Goal: Task Accomplishment & Management: Complete application form

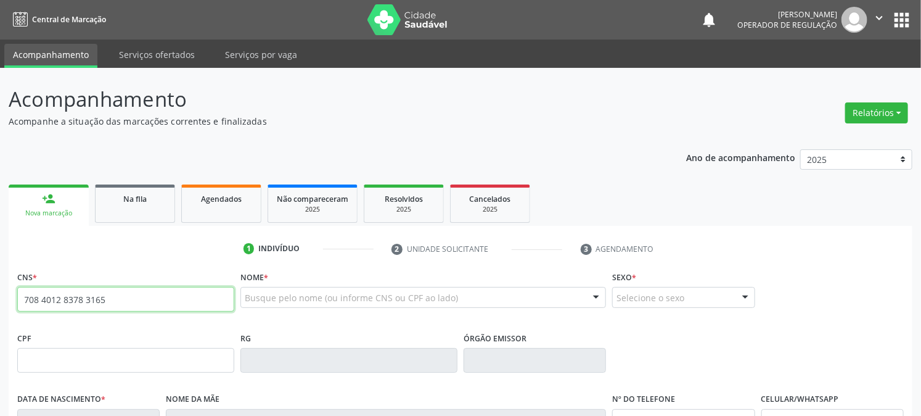
type input "708 4012 8378 3165"
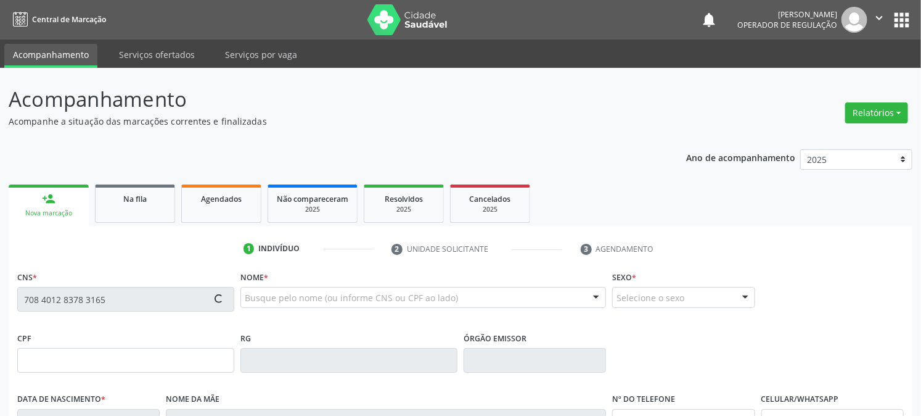
type input "872.470.114-91"
type input "[DATE]"
type input "[PERSON_NAME]"
type input "[PHONE_NUMBER]"
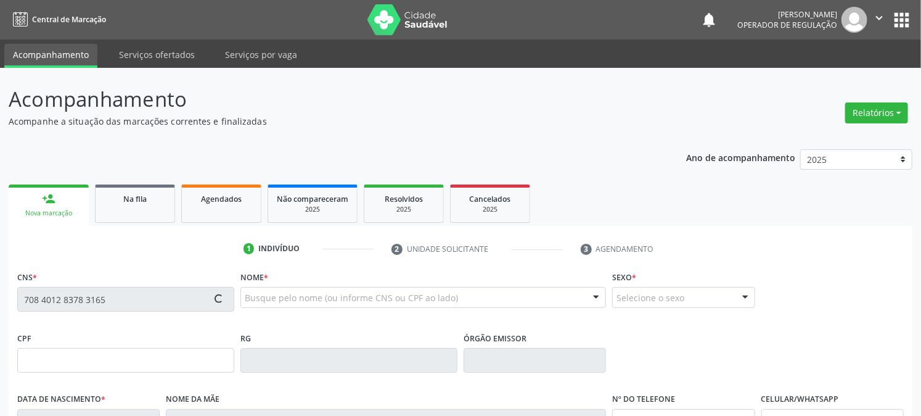
type input "65"
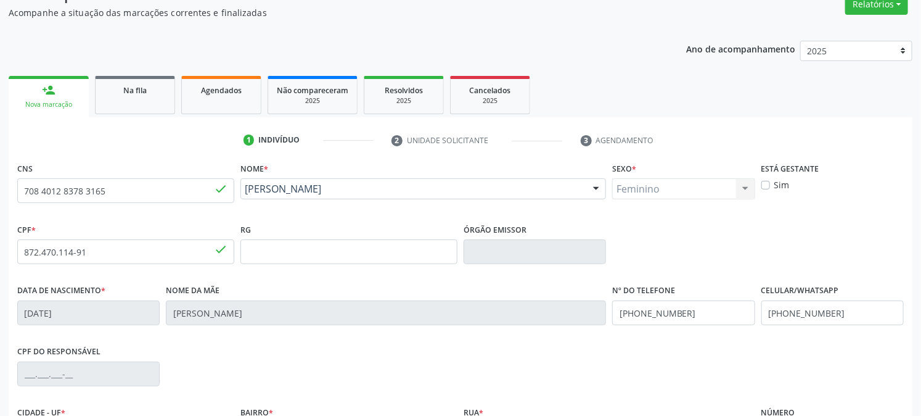
scroll to position [252, 0]
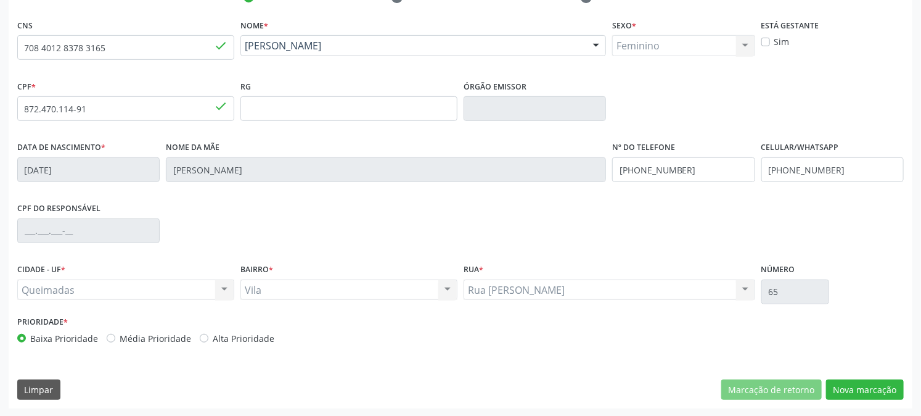
click at [853, 376] on div "CNS 708 4012 8378 3165 done Nome * [PERSON_NAME] [PERSON_NAME] CNS: 708 4012 83…" at bounding box center [461, 212] width 904 height 392
click at [858, 388] on button "Nova marcação" at bounding box center [865, 389] width 78 height 21
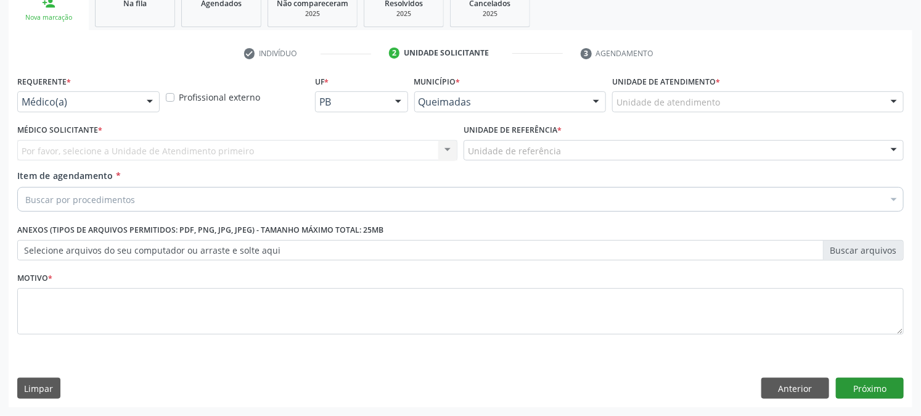
scroll to position [195, 0]
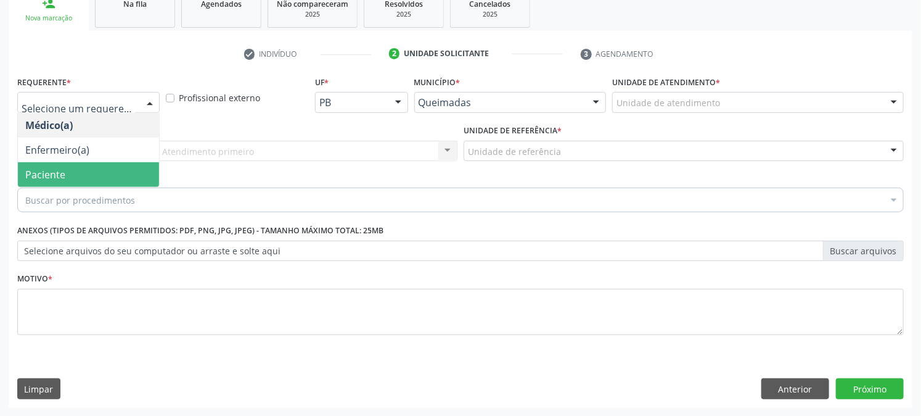
click at [102, 175] on span "Paciente" at bounding box center [88, 174] width 141 height 25
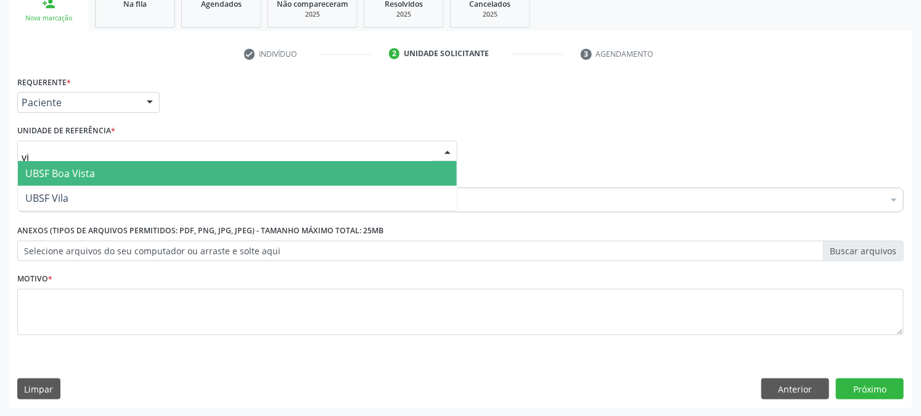
type input "vil"
click at [99, 173] on span "UBSF Vila" at bounding box center [237, 173] width 439 height 25
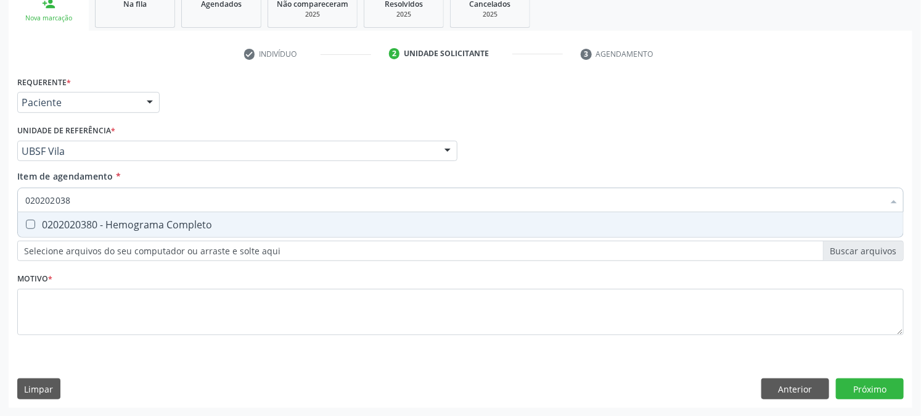
type input "0202020380"
click at [71, 219] on div "0202020380 - Hemograma Completo" at bounding box center [460, 224] width 870 height 10
checkbox Completo "true"
drag, startPoint x: 78, startPoint y: 199, endPoint x: 0, endPoint y: 200, distance: 78.3
click at [0, 200] on div "Acompanhamento Acompanhe a situação das marcações correntes e finalizadas Relat…" at bounding box center [460, 144] width 921 height 543
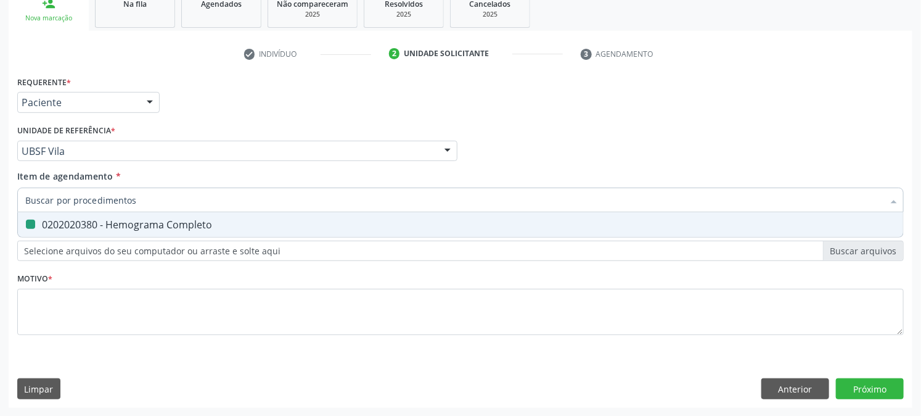
checkbox Completo "false"
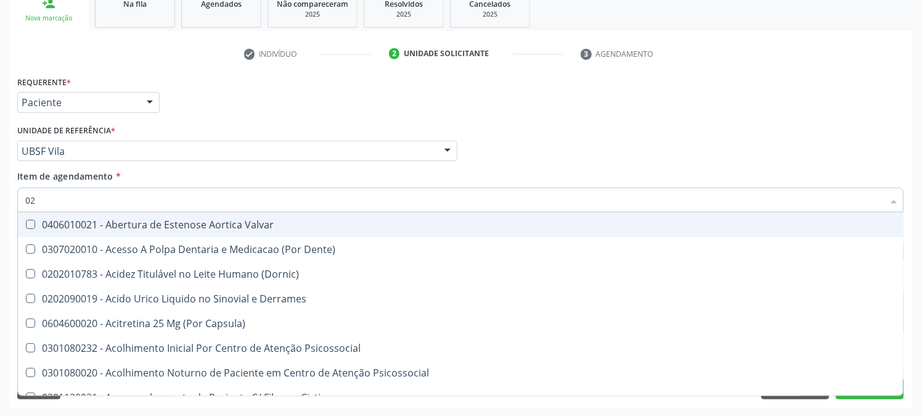
type input "020"
checkbox Eletro-Oculografia "true"
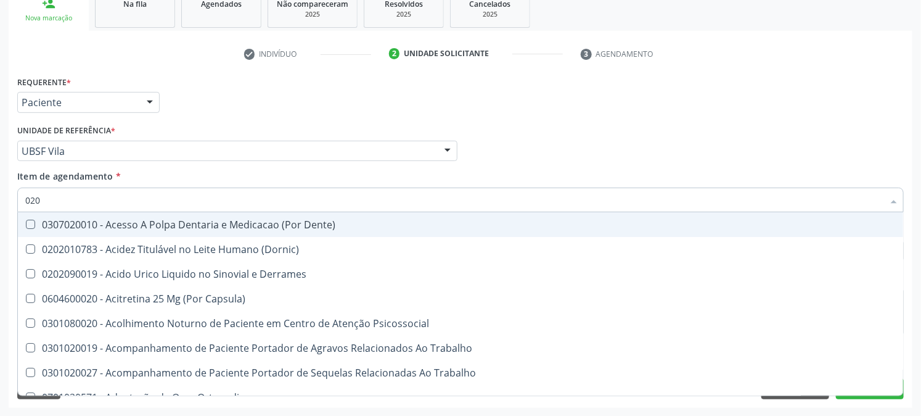
type input "0202"
checkbox Revisao "true"
type input "02020"
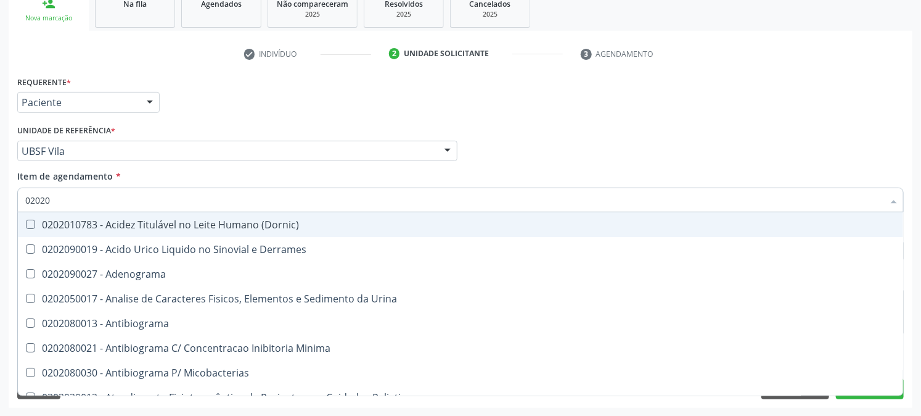
checkbox Completo "true"
checkbox \(Western-Blot\) "false"
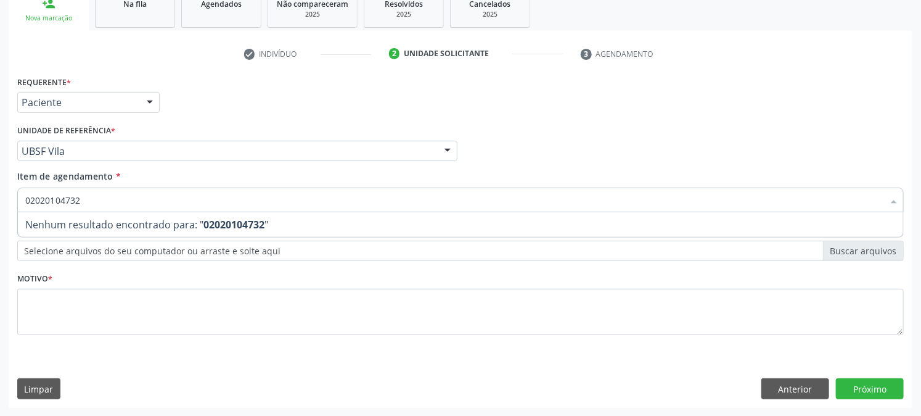
type input "0202010473"
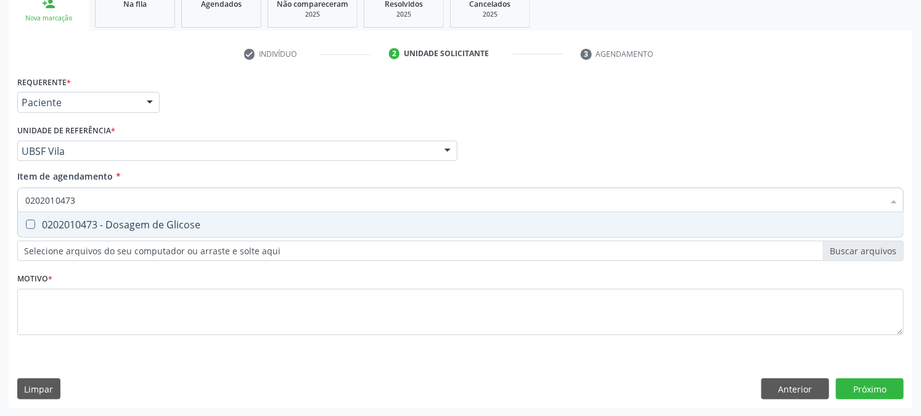
click at [106, 226] on div "0202010473 - Dosagem de Glicose" at bounding box center [460, 224] width 870 height 10
checkbox Glicose "true"
drag, startPoint x: 119, startPoint y: 195, endPoint x: 64, endPoint y: 214, distance: 57.9
click at [64, 208] on div "0202010473 Desfazer seleção 0202010473 - Dosagem de Glicose Nenhum resultado en…" at bounding box center [460, 197] width 887 height 21
type input "02020104"
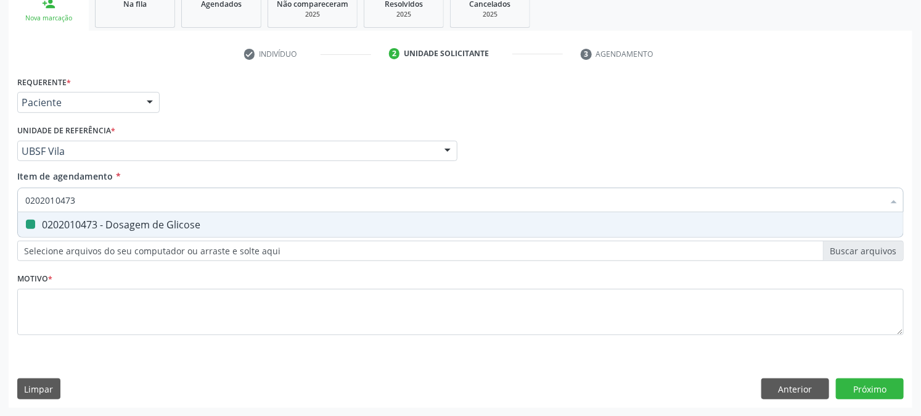
checkbox Glicose "false"
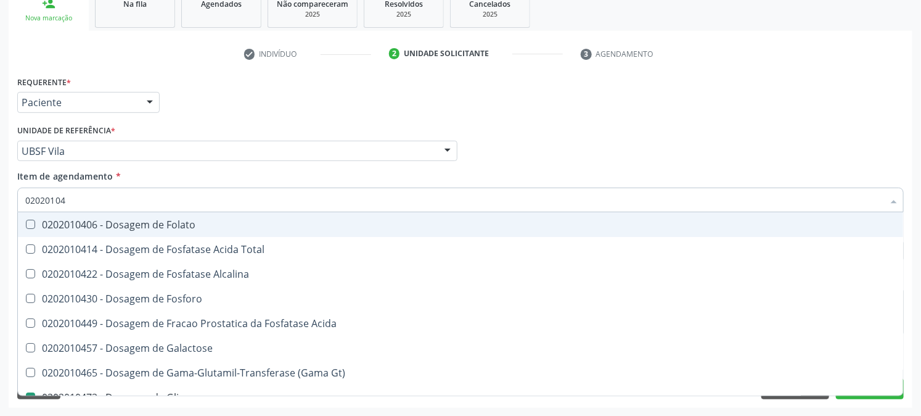
type input "0202010"
checkbox Glicose "false"
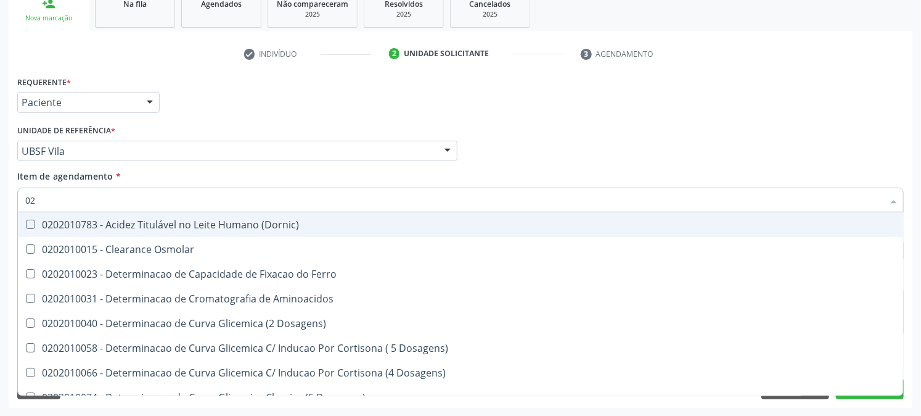
type input "0"
checkbox Glicose "false"
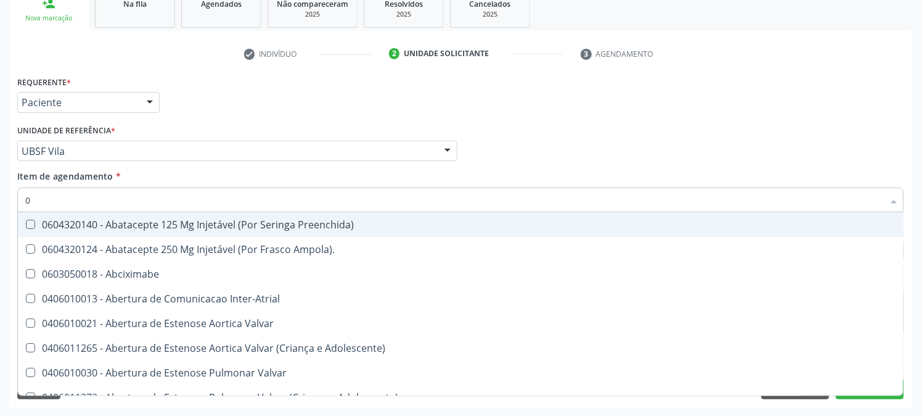
type input "02"
checkbox Comprimido\) "true"
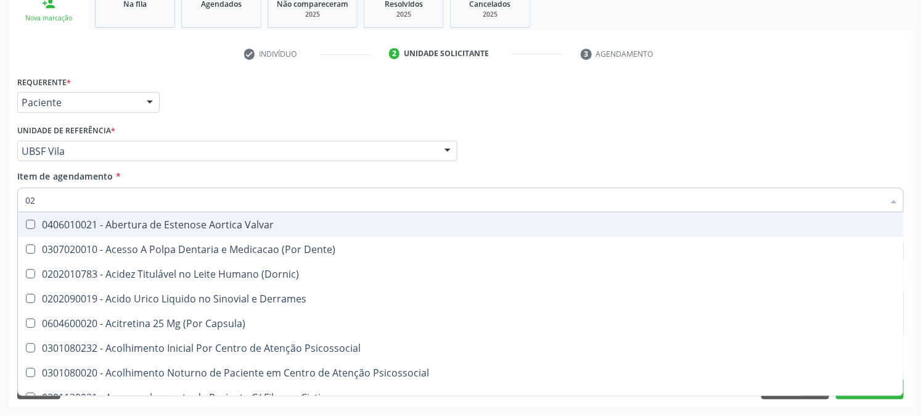
type input "020"
checkbox Osmolaridade "true"
checkbox Glicose "false"
checkbox Eletro-Oculografia "true"
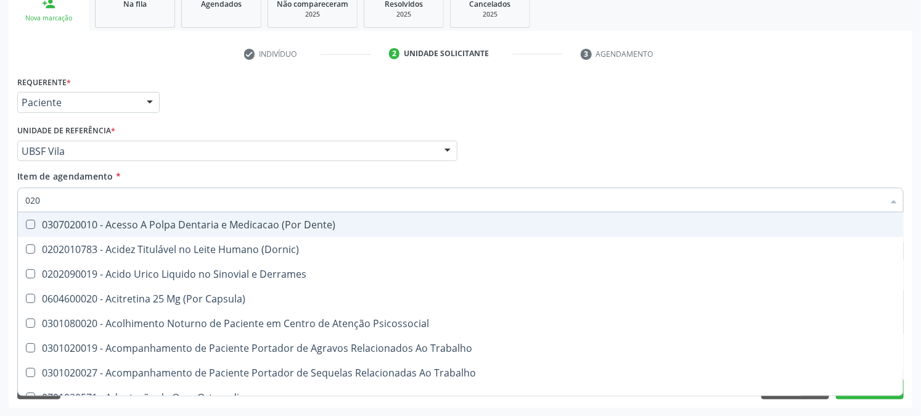
type input "0202"
checkbox Cortante "true"
checkbox Revisao "true"
type input "02020"
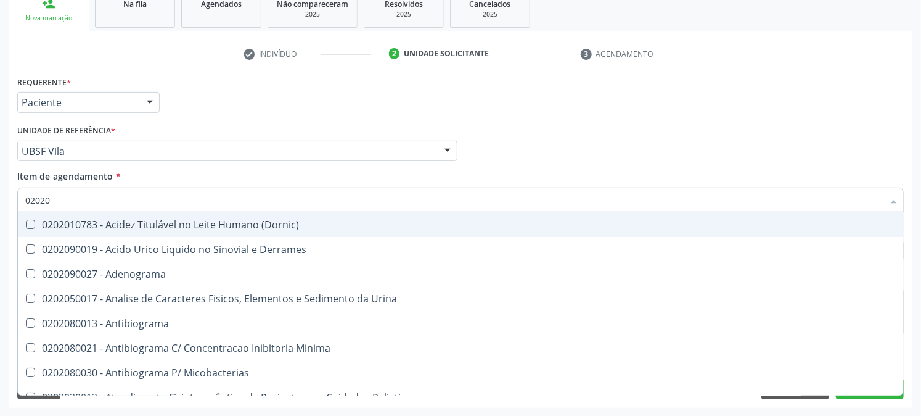
checkbox Glicose "true"
checkbox Insulina "false"
checkbox Completo "true"
checkbox \(Western-Blot\) "false"
type input "020201"
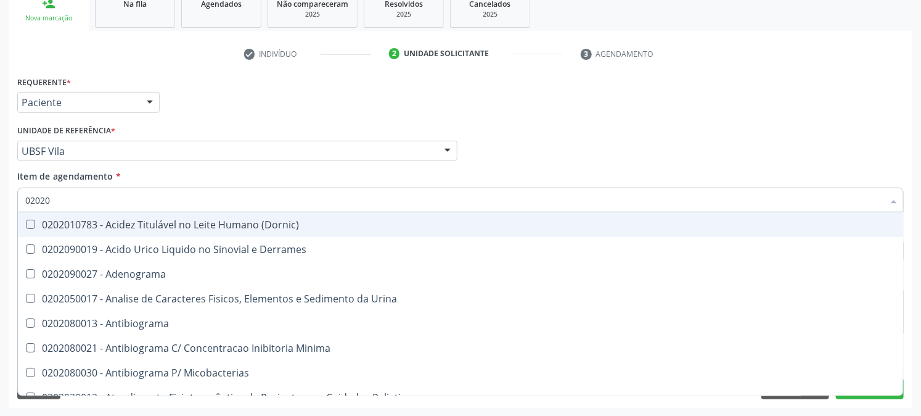
checkbox Euglobulina "true"
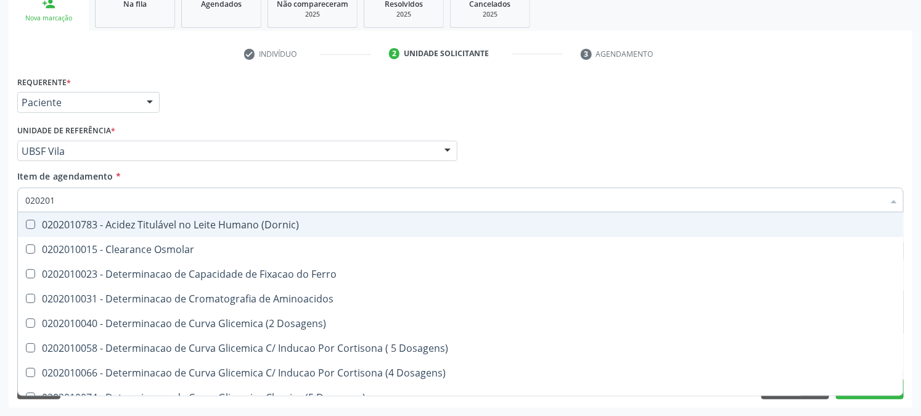
type input "0202010"
checkbox Ferritina "true"
checkbox Glicose "false"
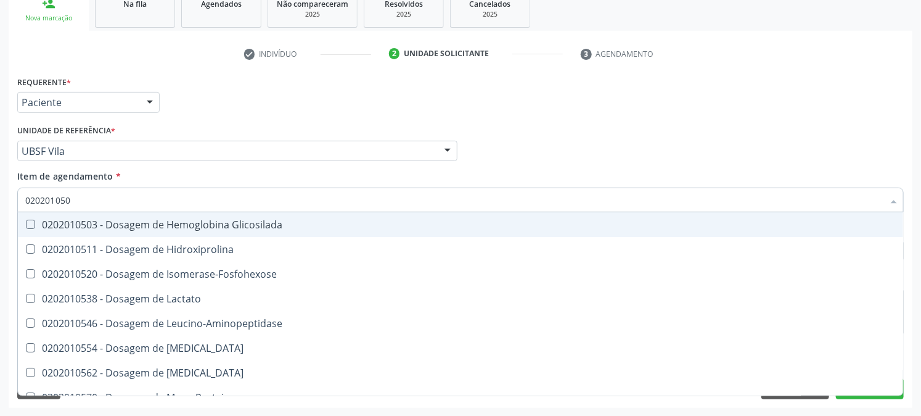
type input "0202010503"
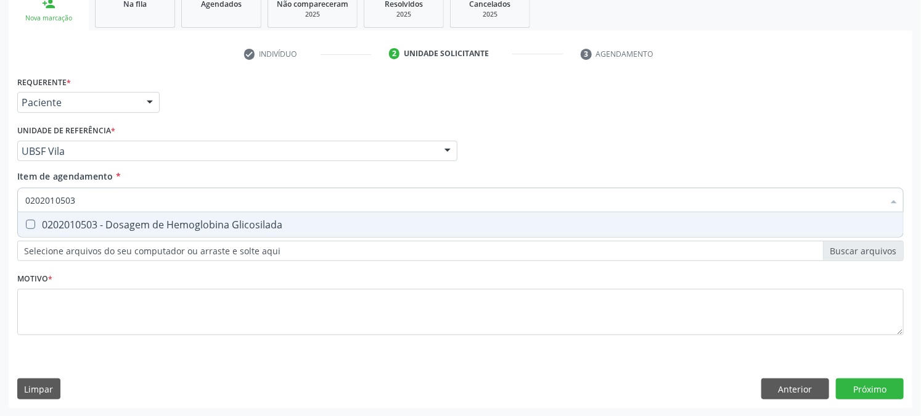
click at [128, 220] on div "0202010503 - Dosagem de Hemoglobina Glicosilada" at bounding box center [460, 224] width 870 height 10
checkbox Glicosilada "true"
drag, startPoint x: 91, startPoint y: 199, endPoint x: 0, endPoint y: 226, distance: 94.6
click at [0, 226] on div "Acompanhamento Acompanhe a situação das marcações correntes e finalizadas Relat…" at bounding box center [460, 144] width 921 height 543
checkbox Glicosilada "false"
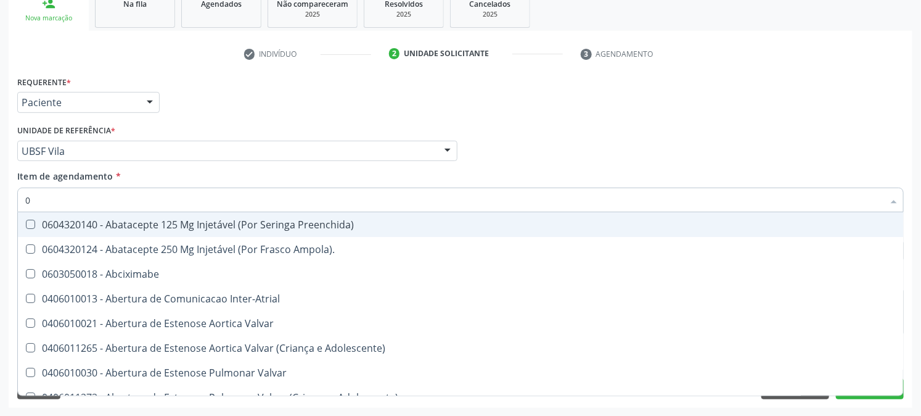
type input "02"
checkbox Comprimido\) "true"
checkbox Ml\) "true"
type input "020"
checkbox Ampola\) "true"
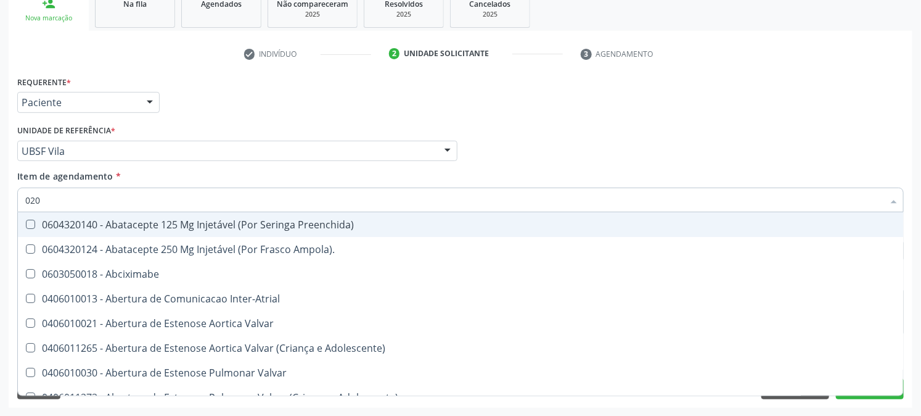
checkbox Gráfico "true"
checkbox Comprimido\) "false"
checkbox Ml\) "false"
checkbox Revisao "true"
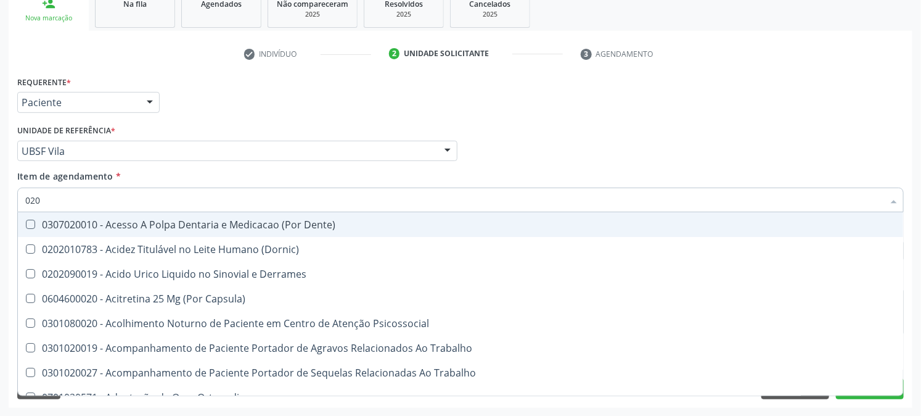
type input "0202"
checkbox Cortante "true"
checkbox Drogas "true"
checkbox Revisao "true"
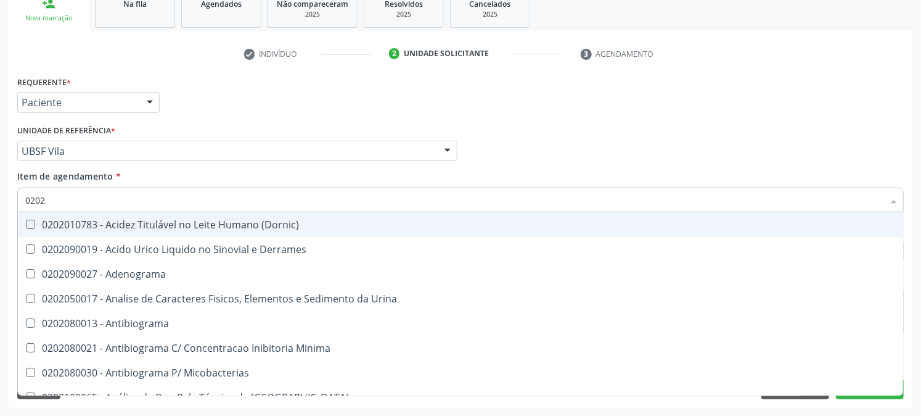
type input "02020"
checkbox Xiii "true"
checkbox Formaldeido "true"
checkbox Glicose "false"
checkbox Glicosilada "false"
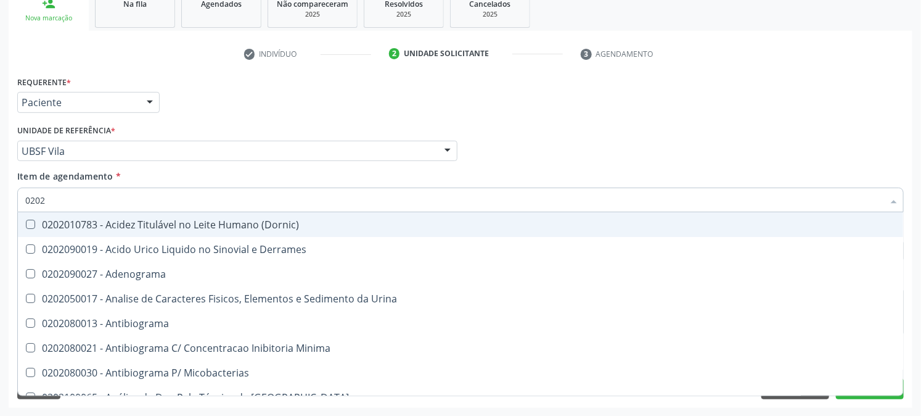
checkbox Zinco "true"
checkbox Completo "false"
type input "020201"
checkbox Euglobulina "true"
checkbox Hemacias "true"
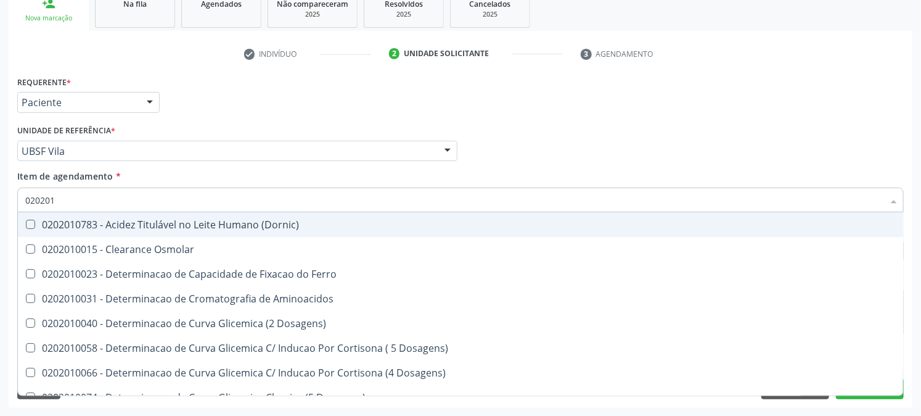
type input "0202010"
checkbox Ferritina "true"
checkbox Total "true"
checkbox Glicose "false"
checkbox Glicosilada "false"
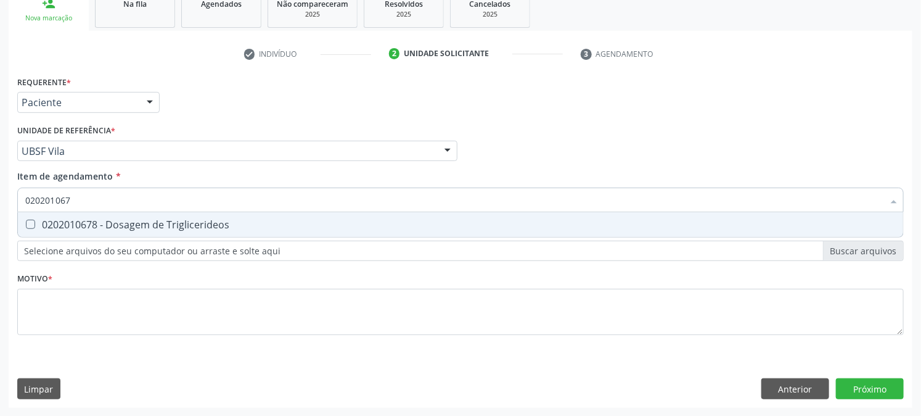
type input "0202010678"
click at [40, 221] on div "0202010678 - Dosagem de Triglicerideos" at bounding box center [460, 224] width 870 height 10
checkbox Triglicerideos "true"
drag, startPoint x: 109, startPoint y: 201, endPoint x: 0, endPoint y: 208, distance: 108.7
click at [0, 208] on div "Acompanhamento Acompanhe a situação das marcações correntes e finalizadas Relat…" at bounding box center [460, 144] width 921 height 543
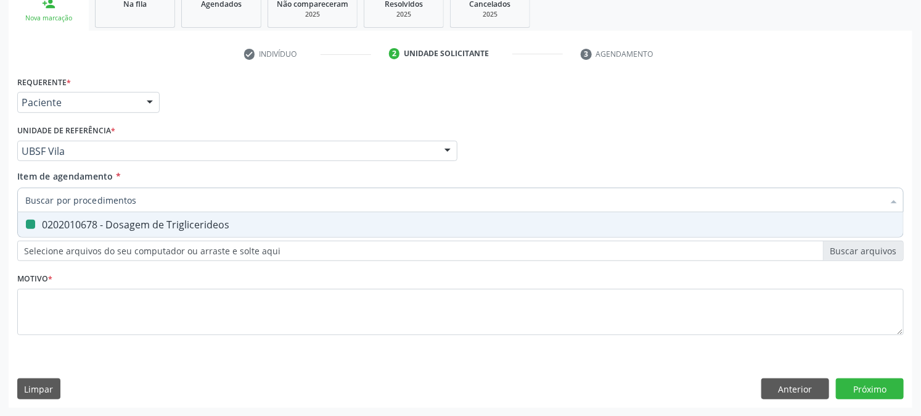
checkbox Triglicerideos "false"
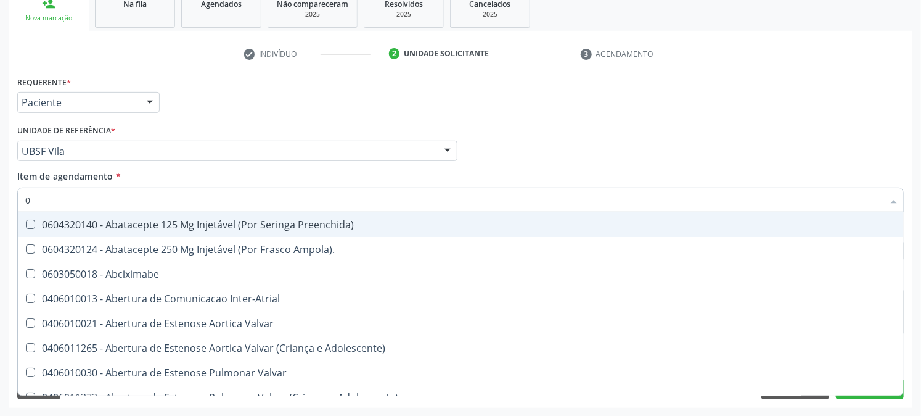
type input "02"
checkbox Comprimido\) "true"
checkbox Ml\) "true"
checkbox Anterior "true"
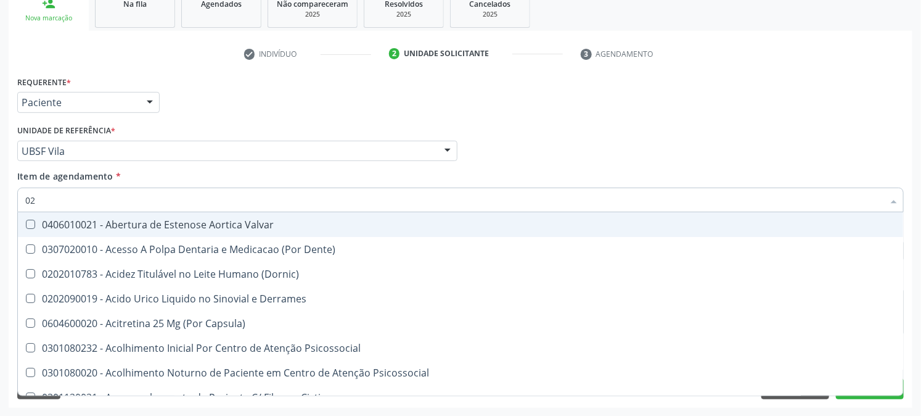
type input "020"
checkbox Osmolaridade "true"
checkbox Ivy "true"
checkbox Acetona "true"
checkbox Glicose "false"
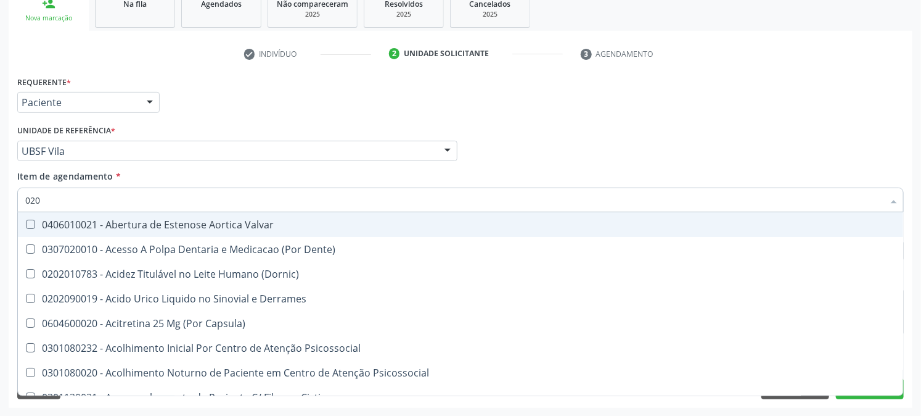
checkbox Glicosilada "false"
checkbox Triglicerideos "false"
checkbox Eletro-Oculografia "true"
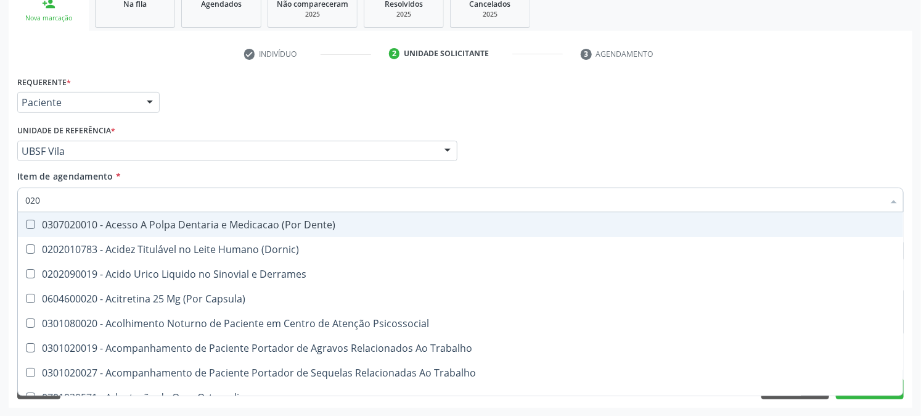
type input "0202"
checkbox Cortante "true"
checkbox Drogas "true"
checkbox Projecoes\) "true"
checkbox Revisao "true"
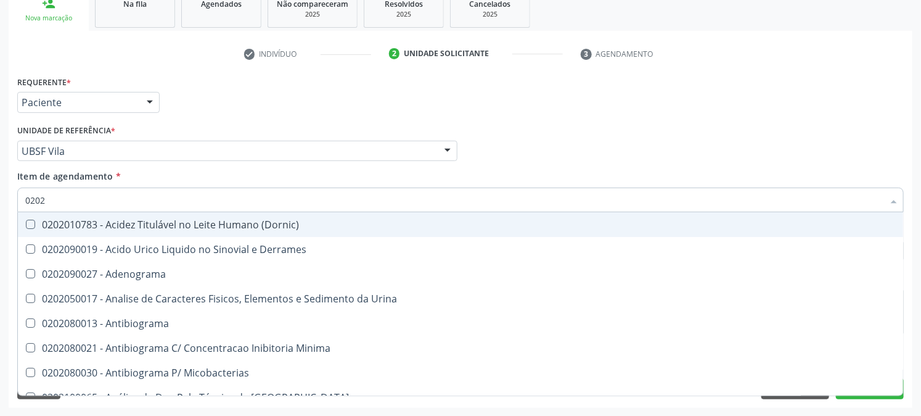
type input "02020"
checkbox Xiii "true"
checkbox Formaldeido "true"
checkbox Glicose "false"
checkbox Glicosilada "false"
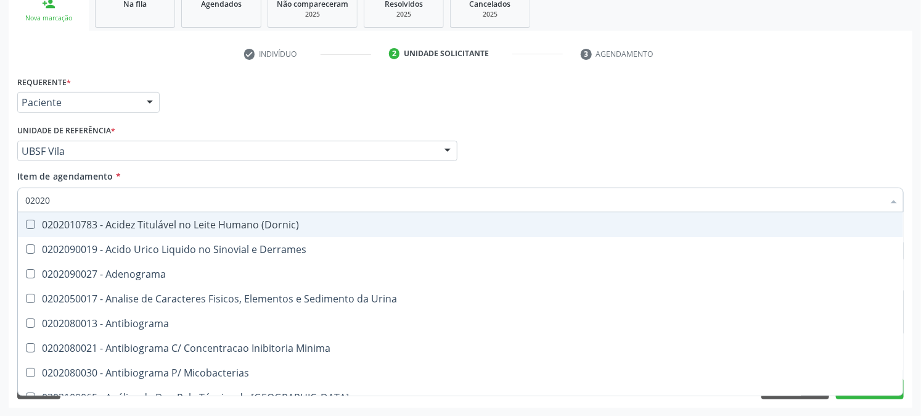
checkbox Horas\) "true"
checkbox Triglicerideos "false"
checkbox Zinco "true"
checkbox Completo "false"
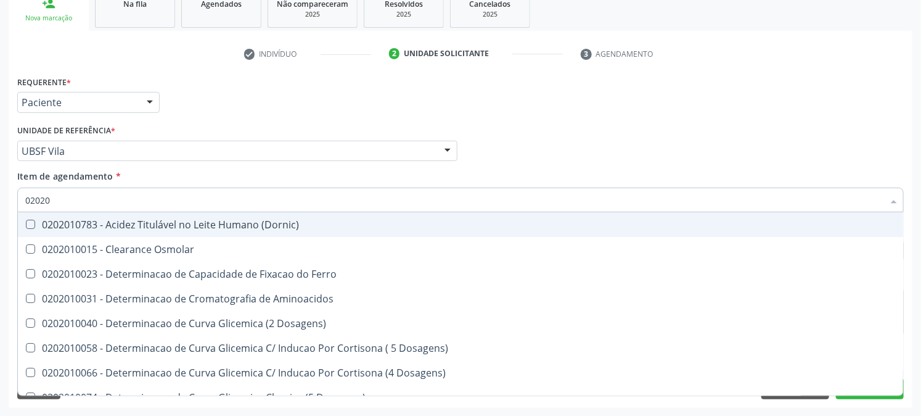
type input "020201"
checkbox Glicose "true"
checkbox Glicosilada "true"
checkbox Triglicerideos "true"
type input "0202010"
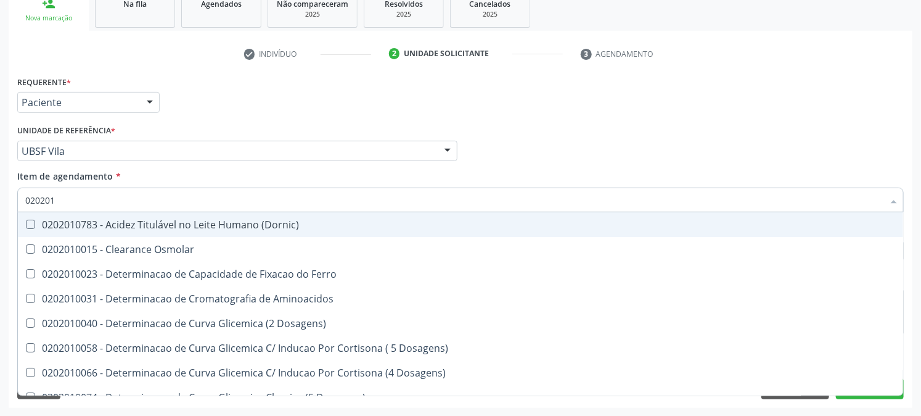
checkbox Ferritina "true"
checkbox Total "true"
checkbox Glicose "false"
checkbox Glicosilada "false"
checkbox Piruvato "true"
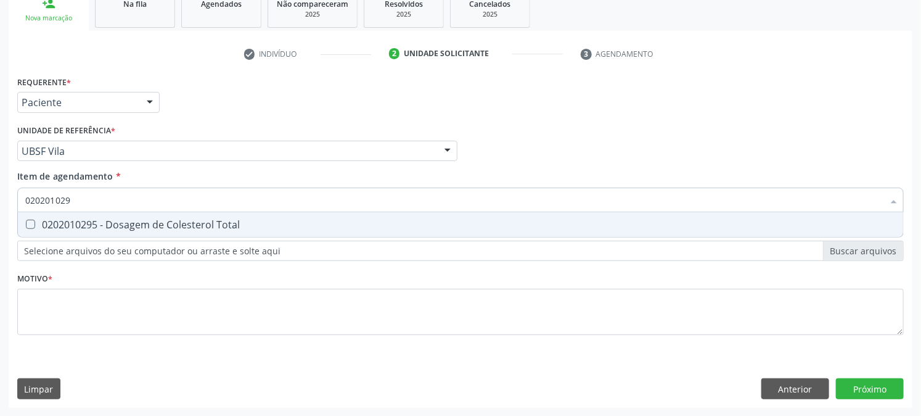
type input "0202010295"
click at [47, 219] on div "0202010295 - Dosagem de Colesterol Total" at bounding box center [460, 224] width 870 height 10
checkbox Total "true"
drag, startPoint x: 97, startPoint y: 199, endPoint x: 0, endPoint y: 195, distance: 97.5
click at [0, 195] on div "Acompanhamento Acompanhe a situação das marcações correntes e finalizadas Relat…" at bounding box center [460, 144] width 921 height 543
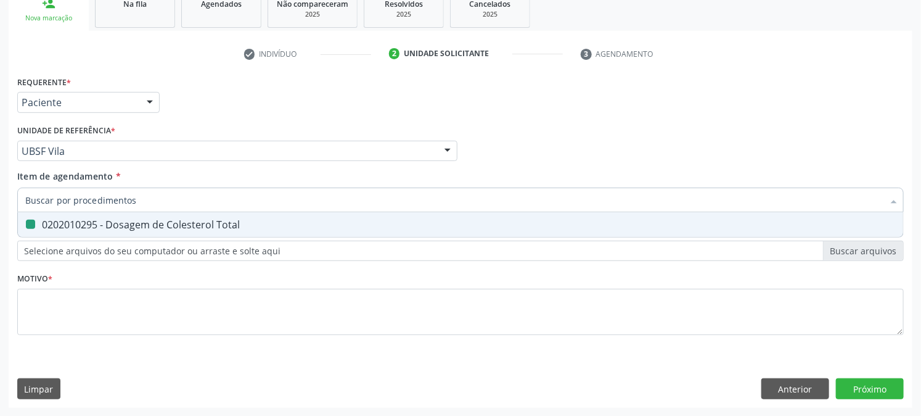
checkbox Total "false"
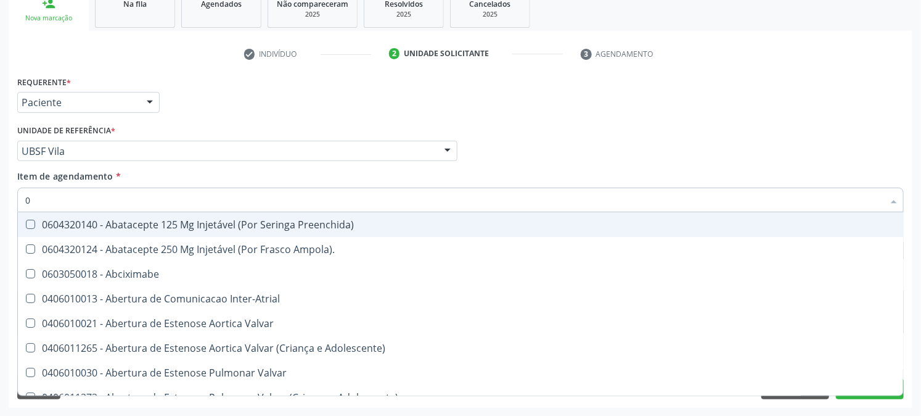
type input "02"
checkbox \(Spcto\) "true"
checkbox Comprimido\) "true"
checkbox Ml\) "true"
checkbox Anterior "true"
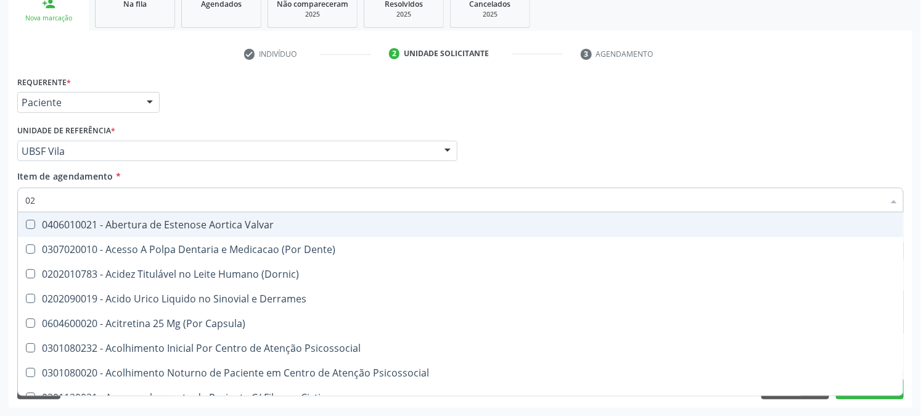
type input "020"
checkbox Biomecanico "true"
checkbox Osmolaridade "true"
checkbox Ivy "true"
checkbox Acetona "true"
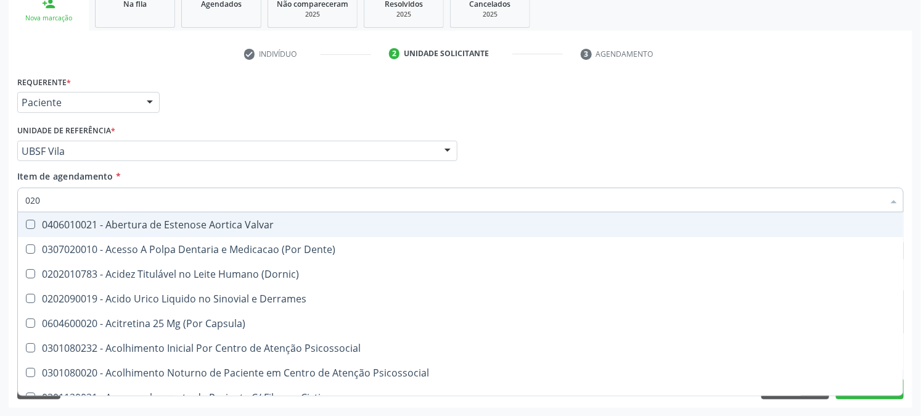
checkbox Total "false"
checkbox Glicose "false"
checkbox Glicosilada "false"
checkbox Triglicerideos "false"
checkbox Eletro-Oculografia "true"
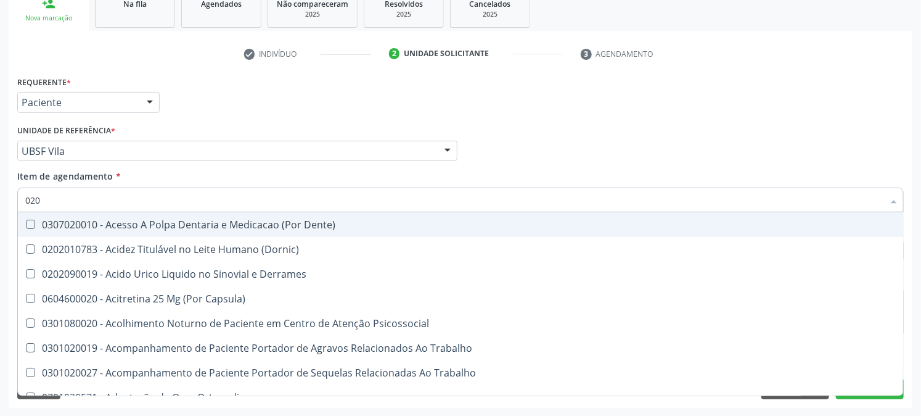
type input "0202"
checkbox Aberto\) "true"
checkbox Cortante "true"
checkbox Drogas "true"
checkbox Projecoes\) "true"
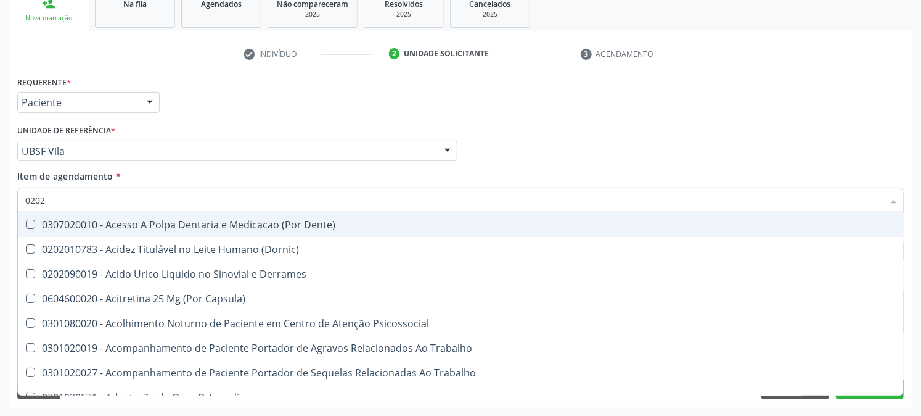
checkbox Revisao "true"
checkbox Total "false"
type input "02020"
checkbox Bexiga "true"
checkbox Aberto\) "false"
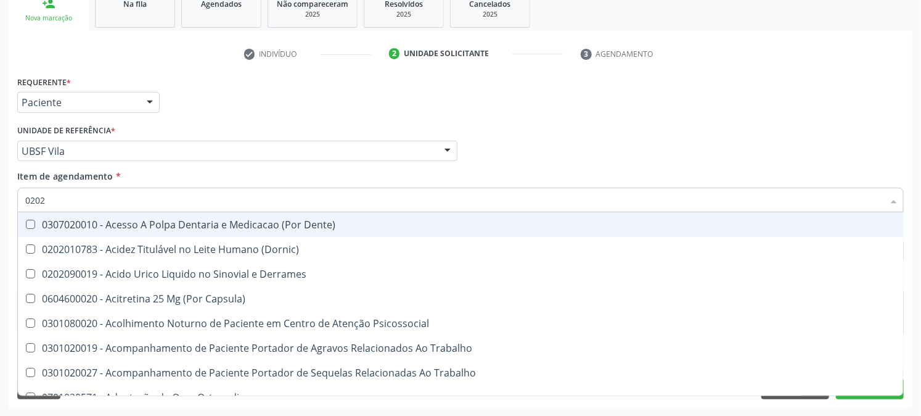
checkbox Assistida "true"
checkbox Criança "true"
checkbox Cortante "false"
checkbox Drogas "false"
checkbox Quantitativa\) "true"
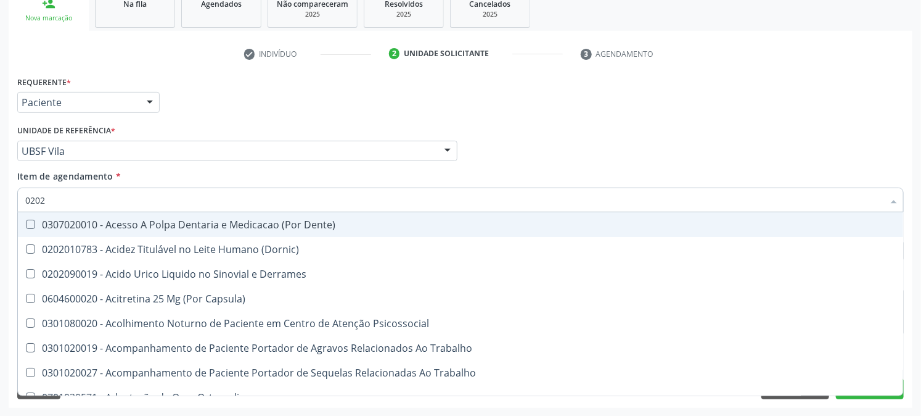
checkbox Projecoes\) "false"
checkbox Liquorico\) "true"
checkbox Revisao "false"
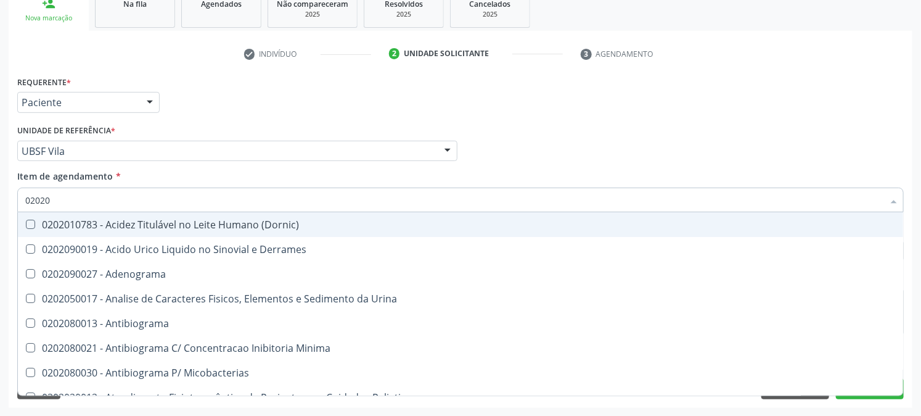
type input "020201"
checkbox Htlv-1 "true"
checkbox Euglobulina "true"
checkbox Hemacias "true"
checkbox Hipurico "true"
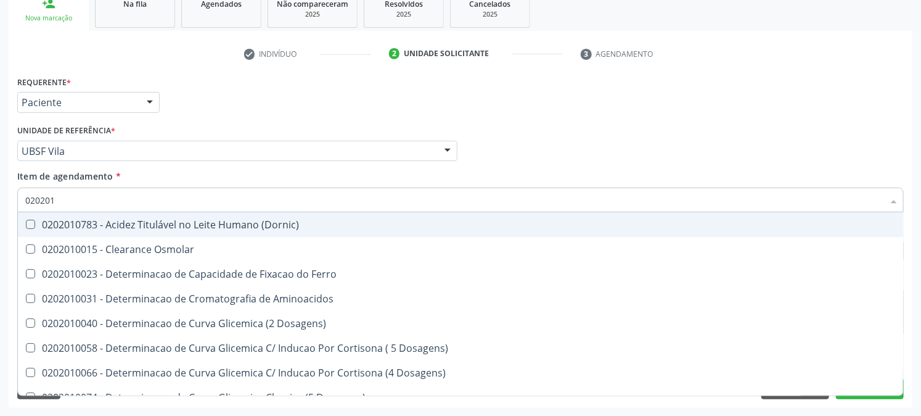
type input "0202010"
checkbox Ionizavel "true"
checkbox Total "false"
checkbox Ferritina "true"
checkbox Total "true"
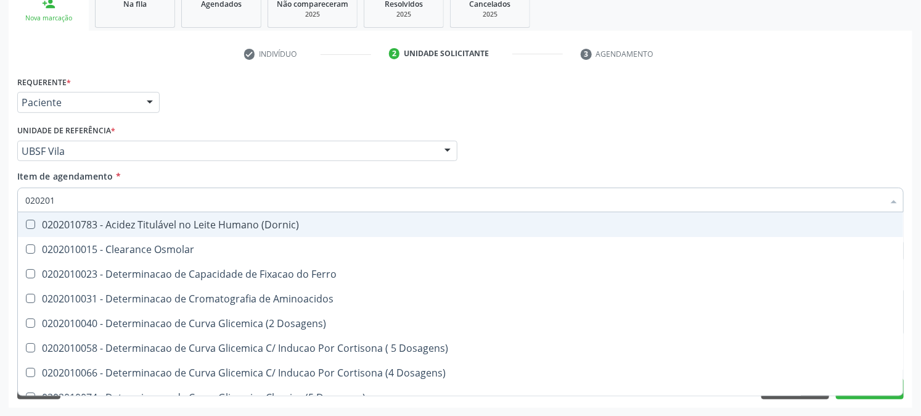
checkbox Glicose "false"
checkbox Glicosilada "false"
checkbox Piruvato "true"
type input "02020102"
checkbox Ivy "true"
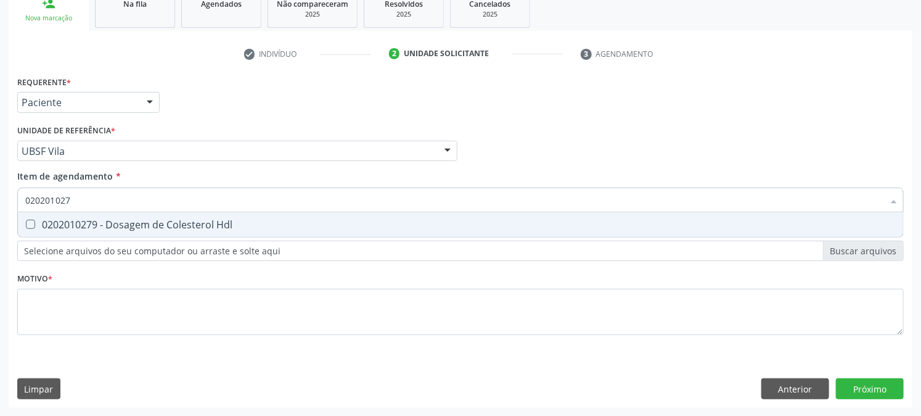
type input "0202010279"
click at [54, 219] on div "0202010279 - Dosagem de Colesterol Hdl" at bounding box center [460, 224] width 870 height 10
checkbox Hdl "true"
drag, startPoint x: 89, startPoint y: 202, endPoint x: 0, endPoint y: 218, distance: 90.9
click at [0, 218] on div "Acompanhamento Acompanhe a situação das marcações correntes e finalizadas Relat…" at bounding box center [460, 144] width 921 height 543
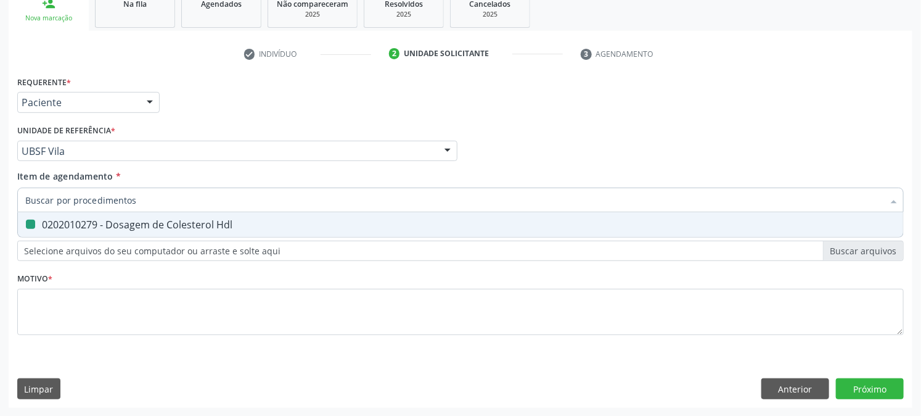
checkbox Hdl "false"
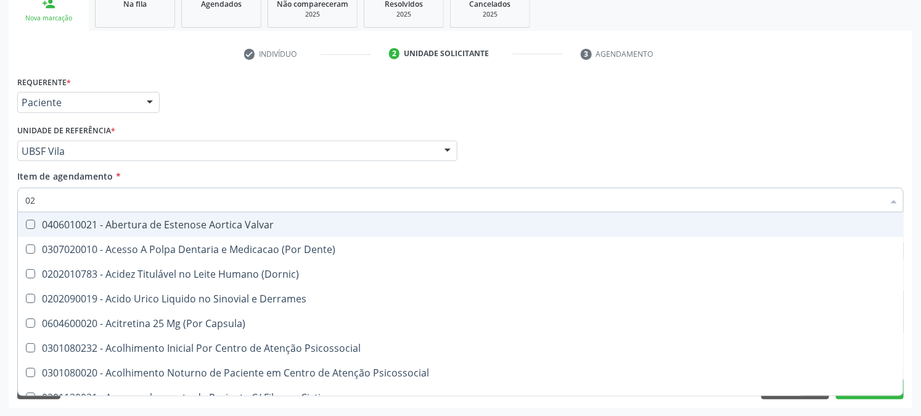
type input "020"
checkbox \(Pos-Pasteurização\) "true"
checkbox Biomecanico "true"
checkbox Osmolaridade "true"
checkbox Ivy "true"
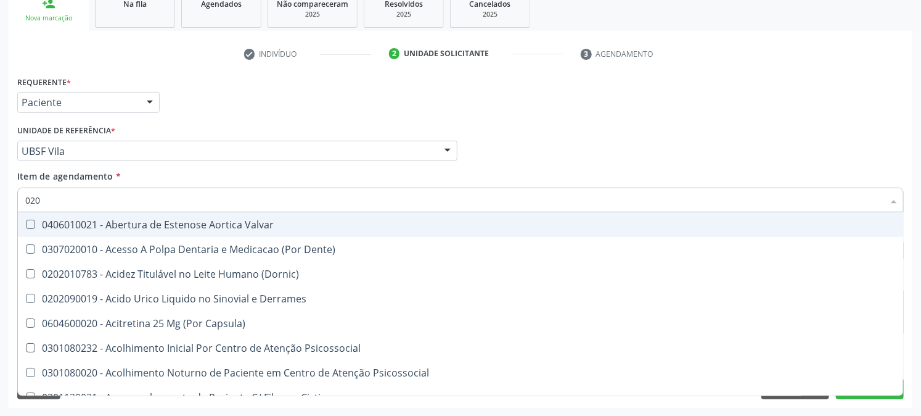
checkbox Acetona "true"
checkbox Hdl "false"
checkbox Total "false"
checkbox Glicose "false"
checkbox Glicosilada "false"
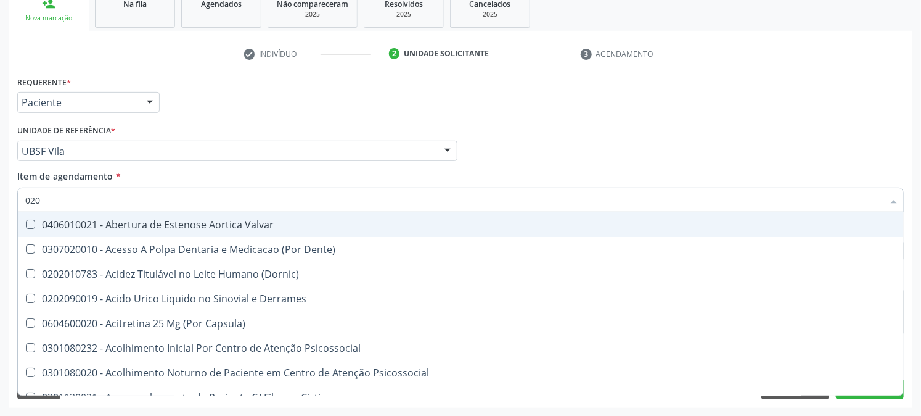
checkbox Triglicerideos "false"
checkbox Eletro-Oculografia "true"
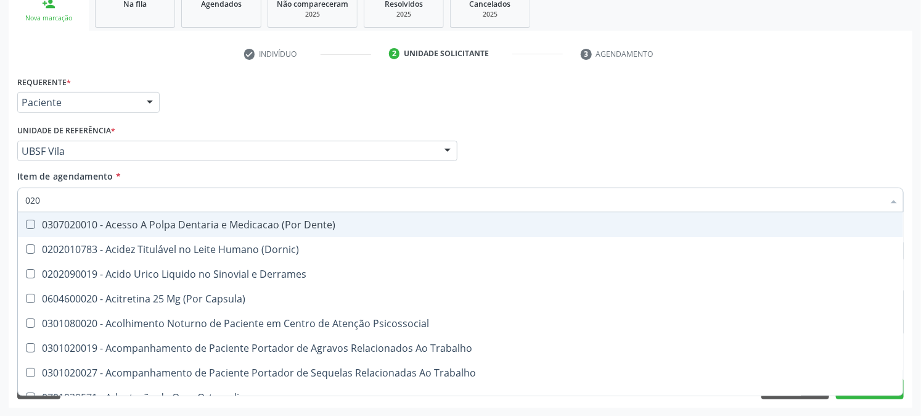
type input "0202"
checkbox Ocular "true"
checkbox Aberto\) "true"
checkbox Cortante "true"
checkbox Drogas "true"
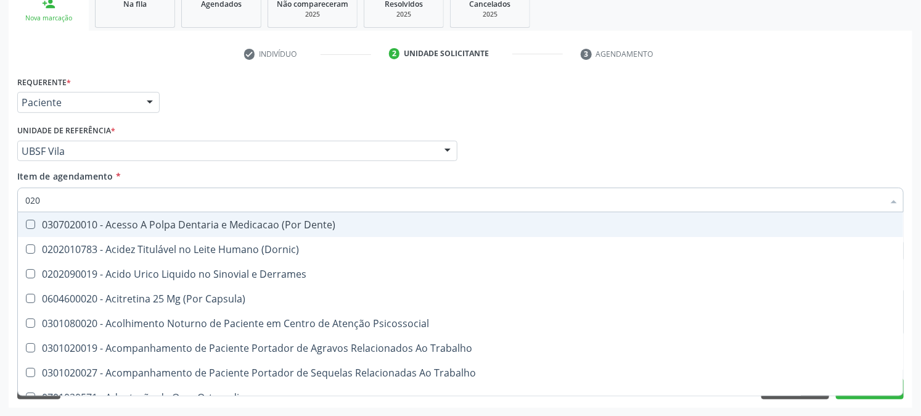
checkbox Projecoes\) "true"
checkbox Revisao "true"
checkbox Hdl "false"
checkbox Total "false"
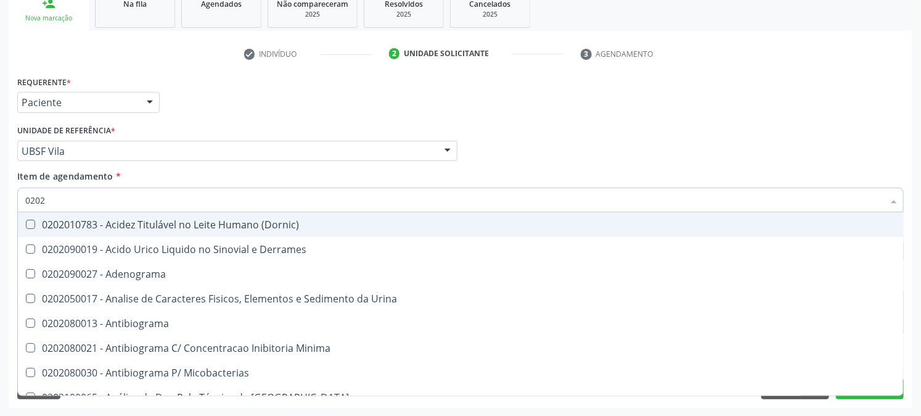
type input "02020"
checkbox Barbituratos "true"
checkbox Beta-2-Microglobulina "true"
checkbox Hdl "false"
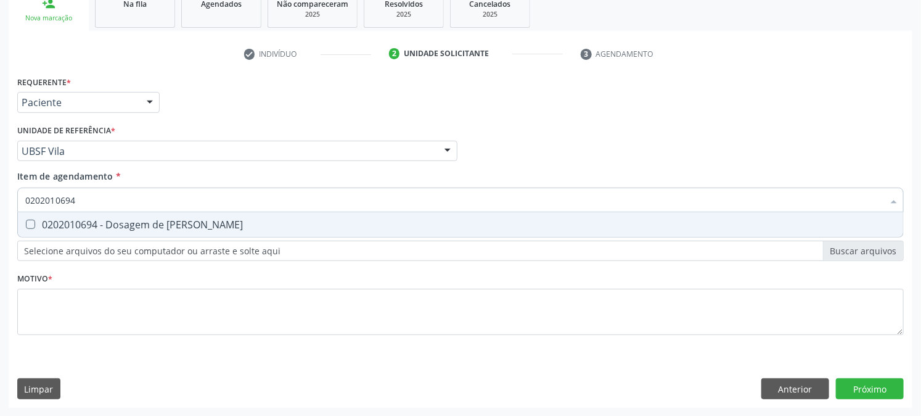
click at [33, 224] on Ureia at bounding box center [30, 223] width 9 height 9
click at [26, 224] on Ureia "checkbox" at bounding box center [22, 224] width 8 height 8
drag, startPoint x: 95, startPoint y: 201, endPoint x: 0, endPoint y: 229, distance: 99.1
click at [0, 229] on div "Acompanhamento Acompanhe a situação das marcações correntes e finalizadas Relat…" at bounding box center [460, 144] width 921 height 543
click at [34, 224] on Creatinina at bounding box center [30, 223] width 9 height 9
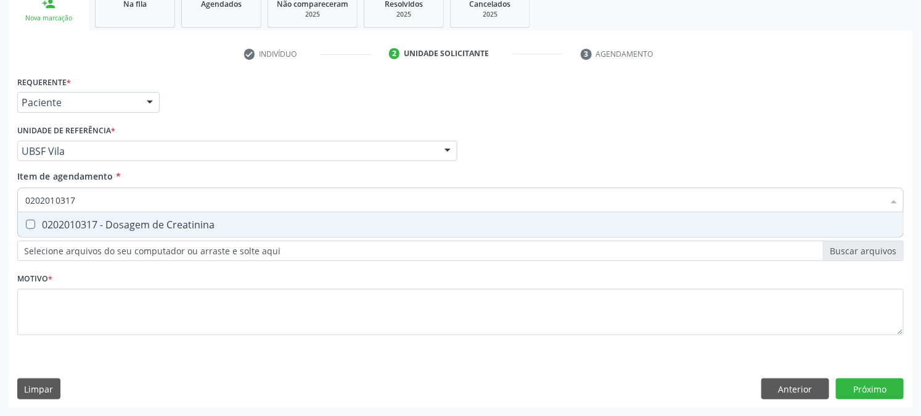
click at [26, 224] on Creatinina "checkbox" at bounding box center [22, 224] width 8 height 8
drag, startPoint x: 123, startPoint y: 196, endPoint x: 0, endPoint y: 229, distance: 127.7
click at [0, 229] on div "Acompanhamento Acompanhe a situação das marcações correntes e finalizadas Relat…" at bounding box center [460, 144] width 921 height 543
click at [44, 226] on div "0202010384 - Dosagem de Ferritina" at bounding box center [460, 224] width 870 height 10
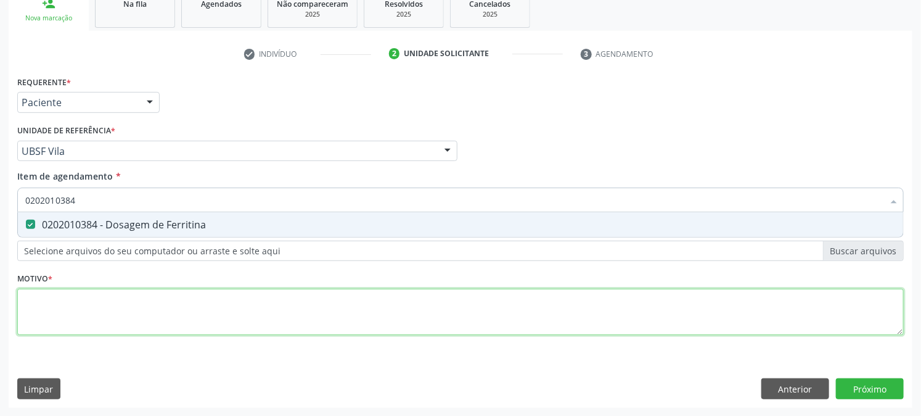
click at [68, 305] on div "Requerente * Paciente Médico(a) Enfermeiro(a) Paciente Nenhum resultado encontr…" at bounding box center [460, 212] width 887 height 279
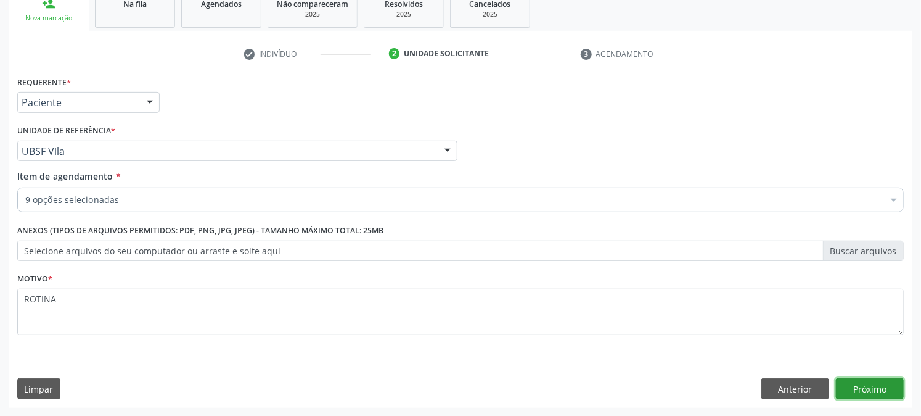
click at [855, 391] on button "Próximo" at bounding box center [870, 388] width 68 height 21
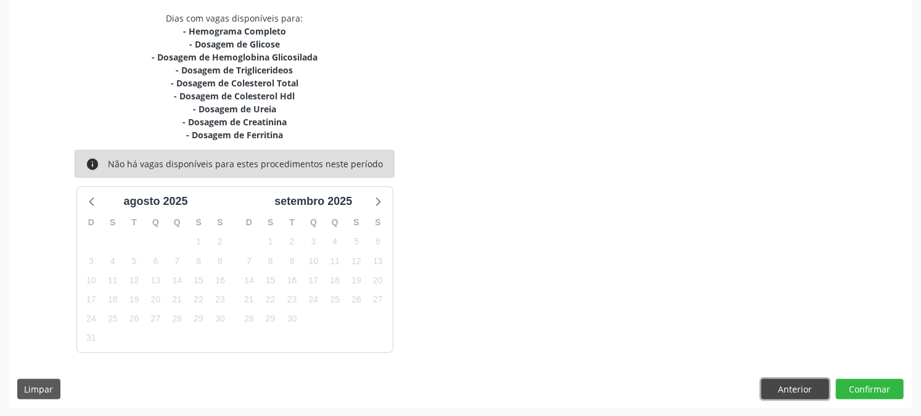
click at [772, 391] on button "Anterior" at bounding box center [795, 389] width 68 height 21
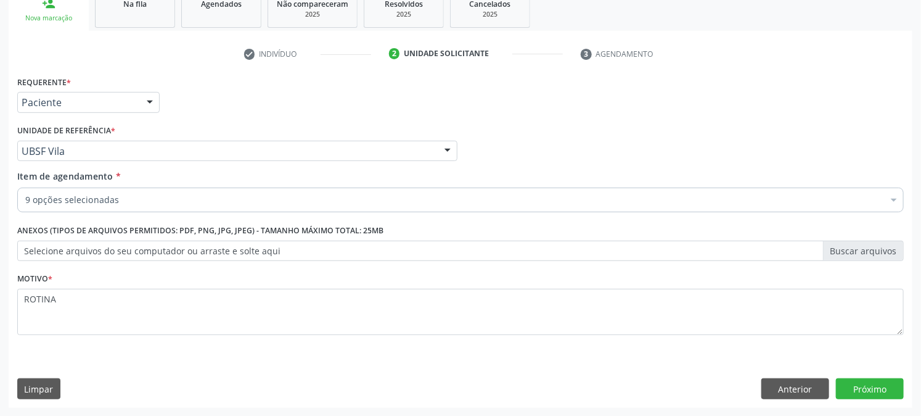
click at [216, 249] on label "Selecione arquivos do seu computador ou arraste e solte aqui" at bounding box center [460, 250] width 887 height 21
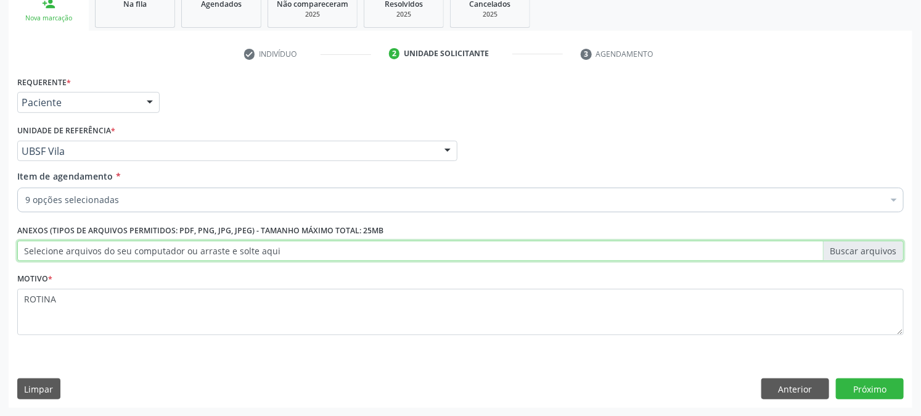
click at [216, 249] on input "Selecione arquivos do seu computador ou arraste e solte aqui" at bounding box center [460, 250] width 887 height 21
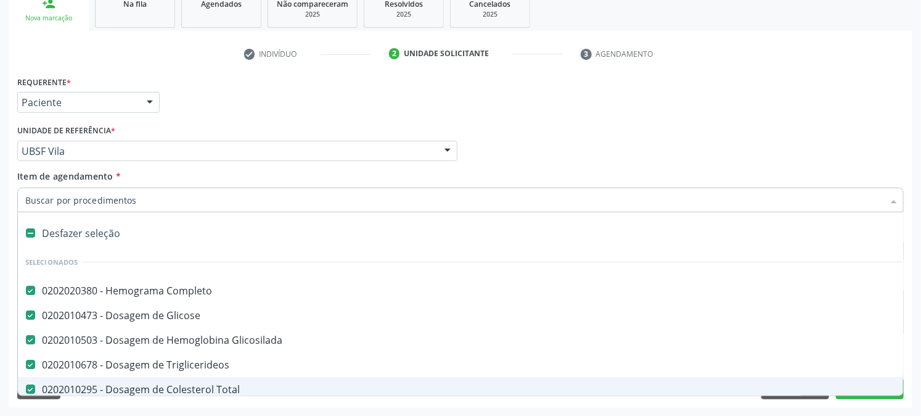
scroll to position [68, 0]
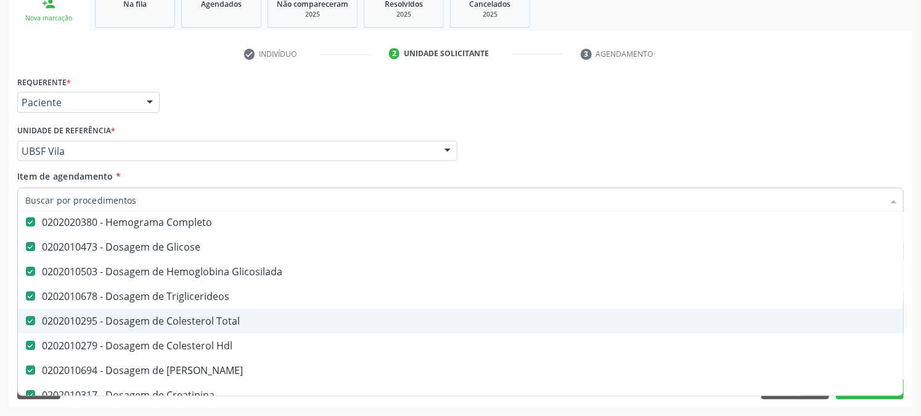
click at [211, 318] on div "0202010295 - Dosagem de Colesterol Total" at bounding box center [505, 321] width 960 height 10
click at [211, 341] on div "0202010279 - Dosagem de Colesterol Hdl" at bounding box center [505, 345] width 960 height 10
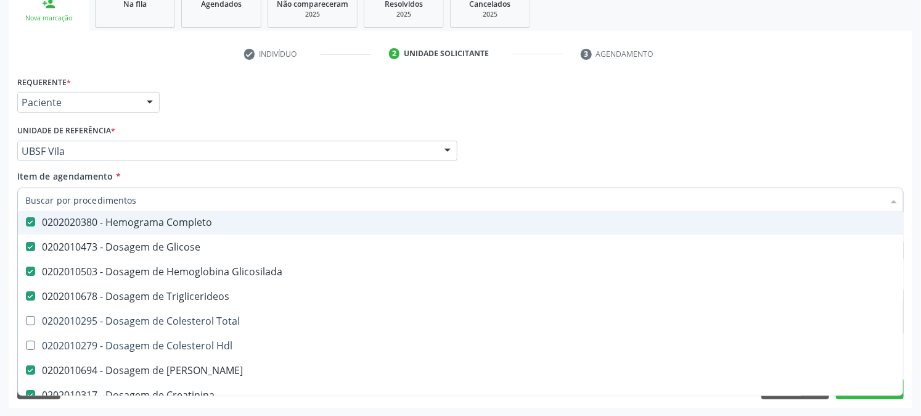
click at [541, 145] on div "Médico Solicitante Por favor, selecione a Unidade de Atendimento primeiro Nenhu…" at bounding box center [460, 145] width 893 height 48
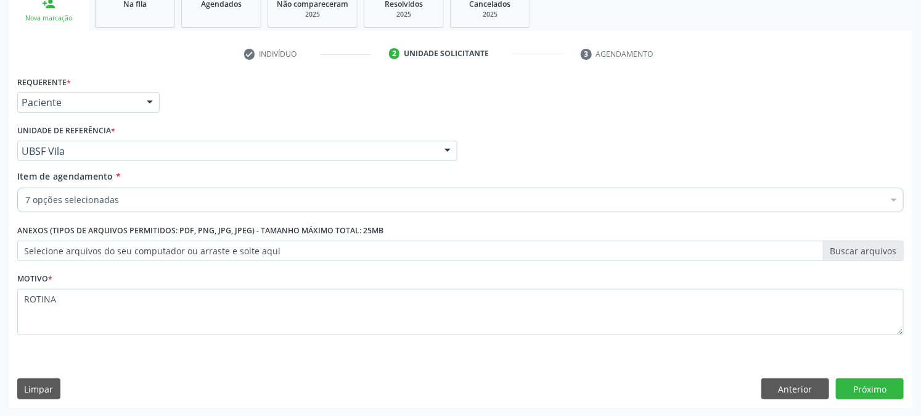
scroll to position [0, 0]
click at [870, 378] on button "Próximo" at bounding box center [870, 388] width 68 height 21
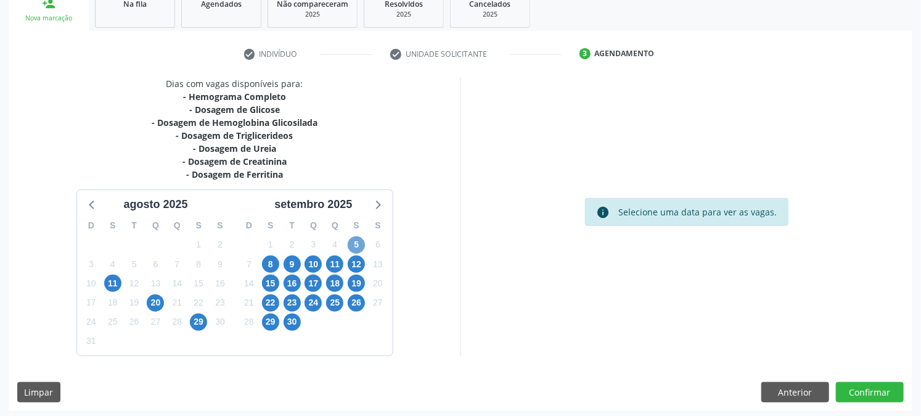
click at [355, 243] on span "5" at bounding box center [356, 244] width 17 height 17
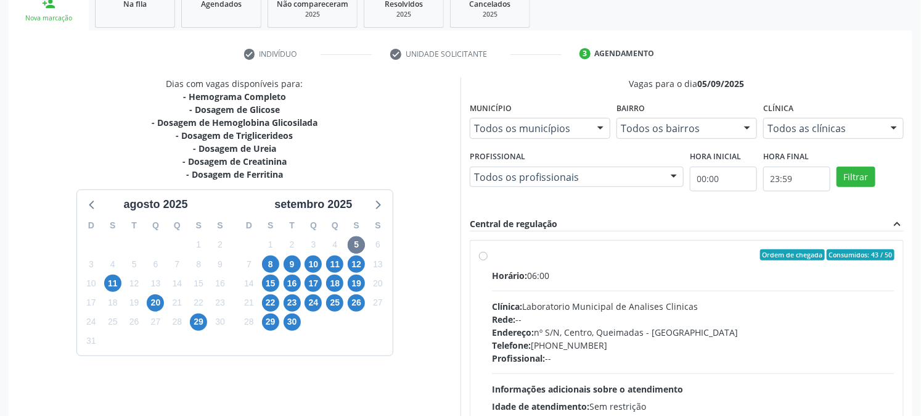
click at [525, 252] on div "Ordem de chegada Consumidos: 43 / 50" at bounding box center [693, 254] width 403 height 11
click at [488, 252] on input "Ordem de chegada Consumidos: 43 / 50 Horário: 06:00 Clínica: Laboratorio Munici…" at bounding box center [483, 254] width 9 height 11
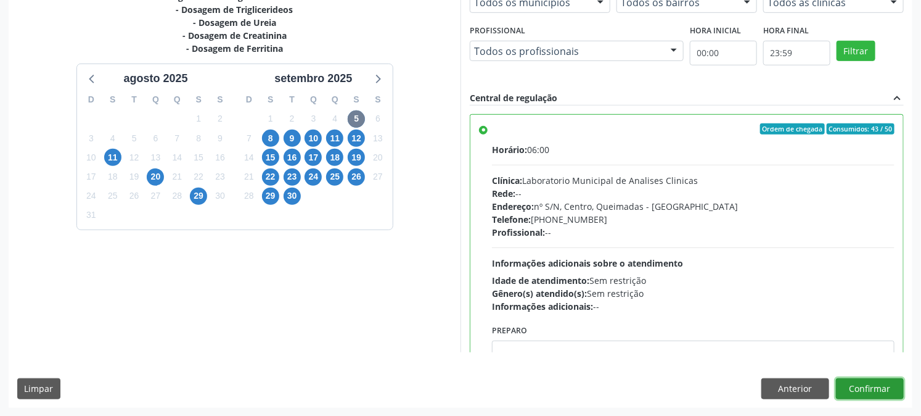
click at [891, 388] on button "Confirmar" at bounding box center [870, 388] width 68 height 21
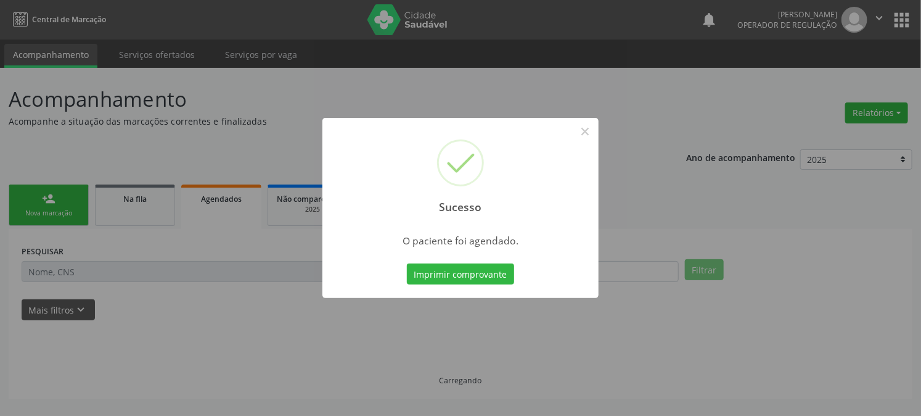
scroll to position [0, 0]
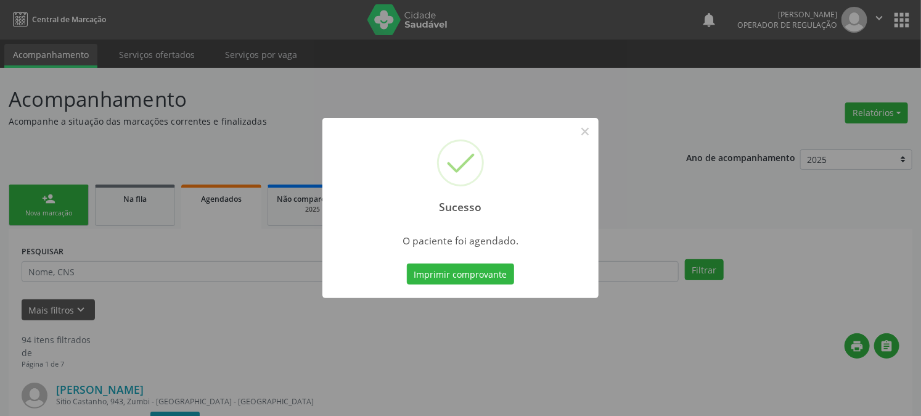
click at [407, 263] on button "Imprimir comprovante" at bounding box center [460, 273] width 107 height 21
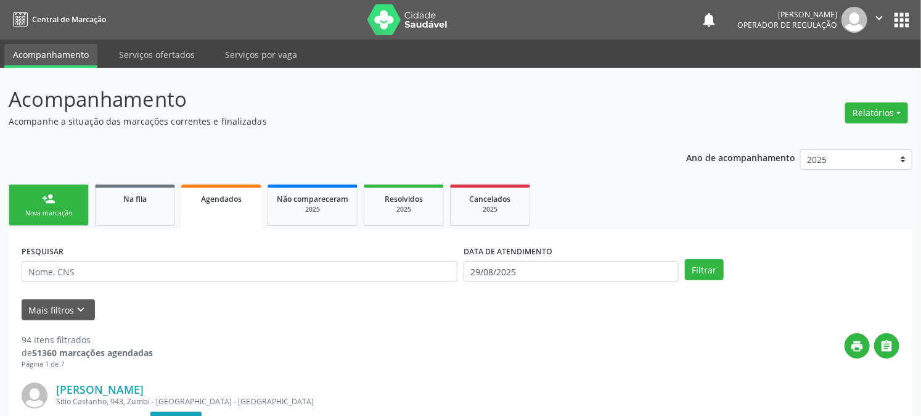
click at [27, 201] on link "person_add Nova marcação" at bounding box center [49, 204] width 80 height 41
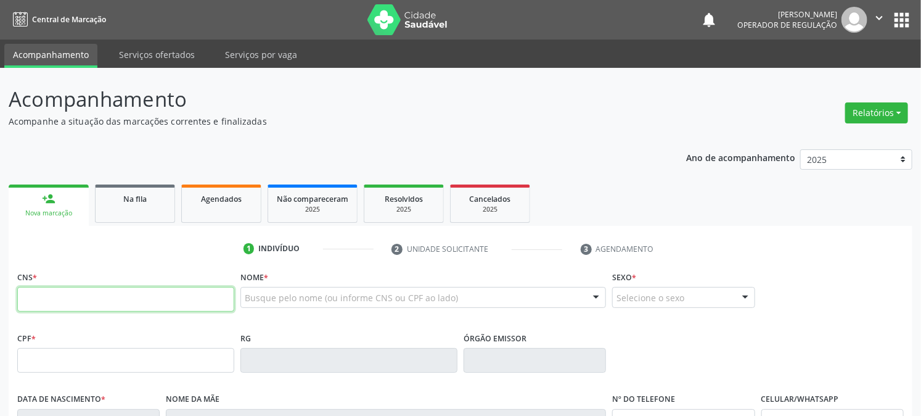
click at [118, 301] on input "text" at bounding box center [125, 299] width 217 height 25
type input "700 6009 4746 2065"
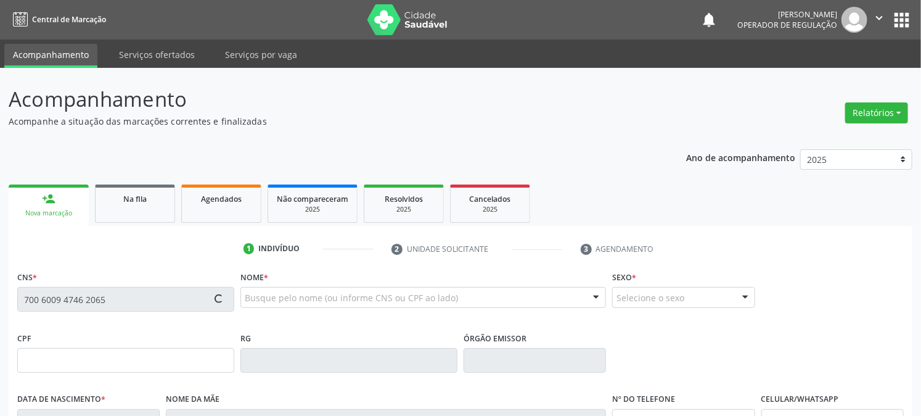
type input "071.018.974-52"
type input "06/05/1987"
type input "Josefa Maria da Silva"
type input "(83) 99135-1961"
type input "3"
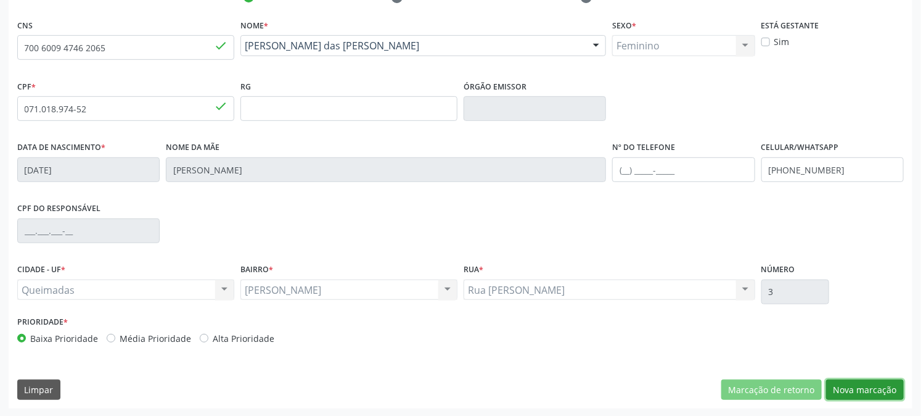
click at [856, 397] on button "Nova marcação" at bounding box center [865, 389] width 78 height 21
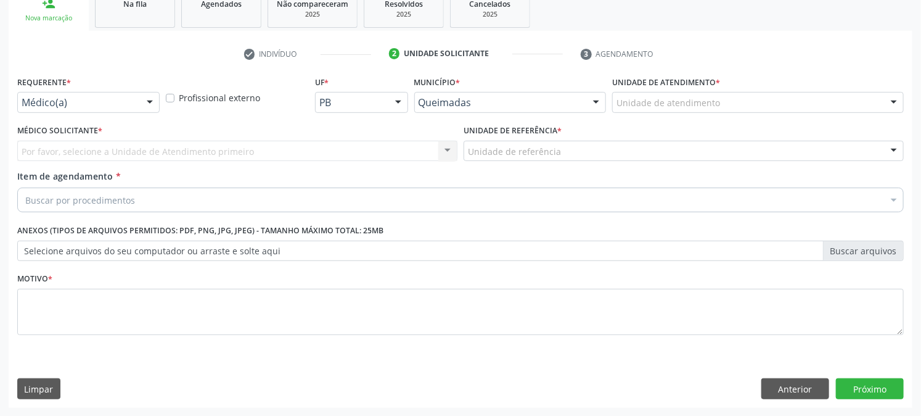
drag, startPoint x: 63, startPoint y: 86, endPoint x: 60, endPoint y: 94, distance: 8.3
click at [62, 86] on label "Requerente *" at bounding box center [44, 82] width 54 height 19
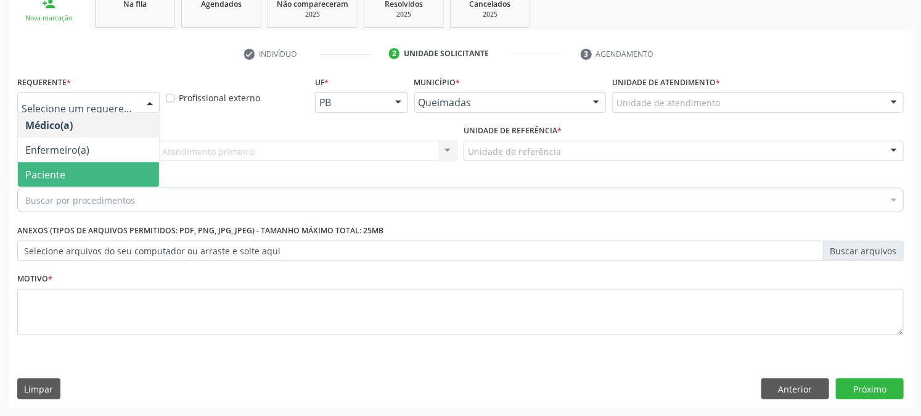
click at [74, 165] on span "Paciente" at bounding box center [88, 174] width 141 height 25
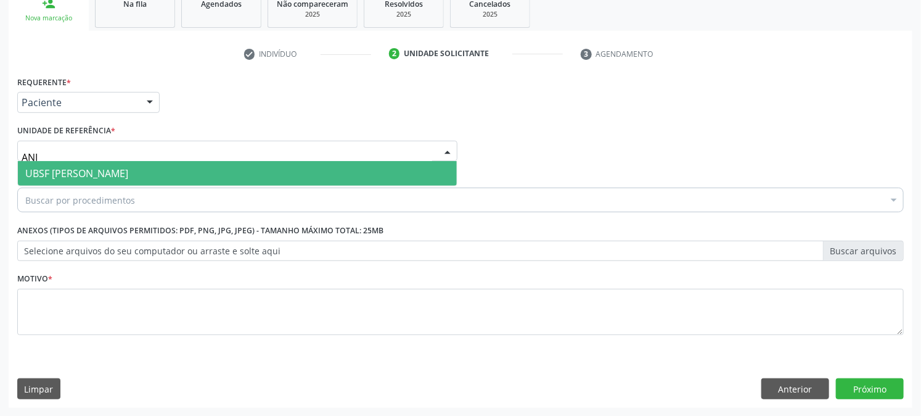
type input "ANIB"
click at [96, 178] on span "UBSF [PERSON_NAME]" at bounding box center [76, 173] width 103 height 14
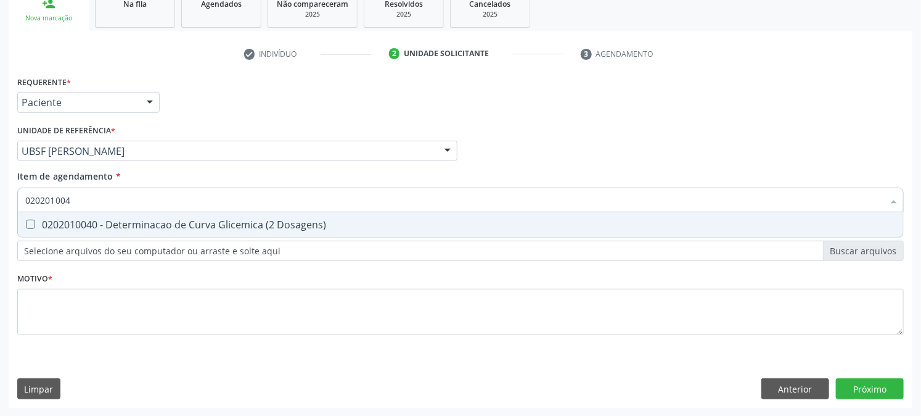
type input "0202010040"
click at [105, 219] on div "0202010040 - Determinacao de Curva Glicemica (2 Dosagens)" at bounding box center [460, 224] width 870 height 10
checkbox Dosagens\) "true"
drag, startPoint x: 103, startPoint y: 202, endPoint x: 0, endPoint y: 259, distance: 117.8
click at [0, 259] on div "Acompanhamento Acompanhe a situação das marcações correntes e finalizadas Relat…" at bounding box center [460, 144] width 921 height 543
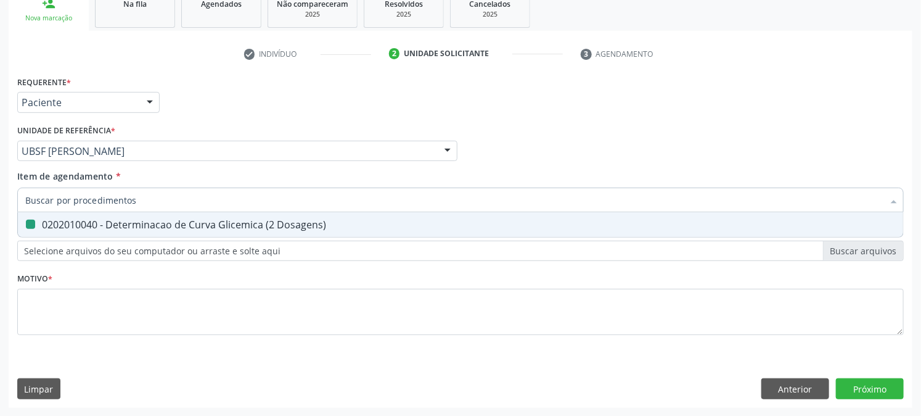
checkbox Dosagens\) "false"
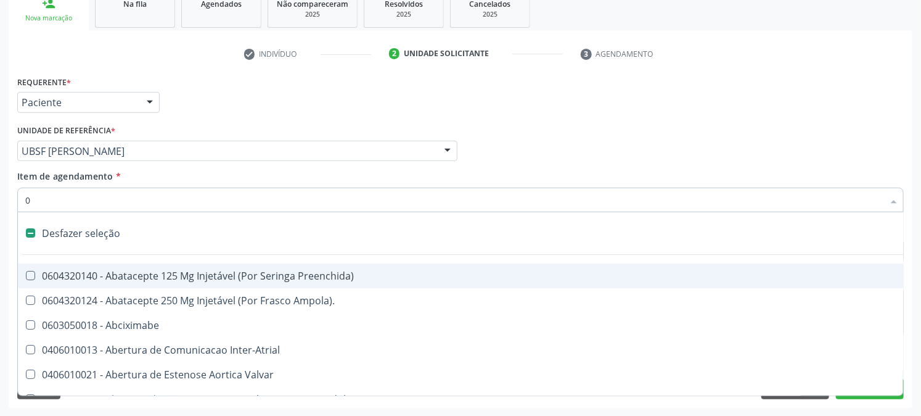
type input "02"
checkbox Alimentação "true"
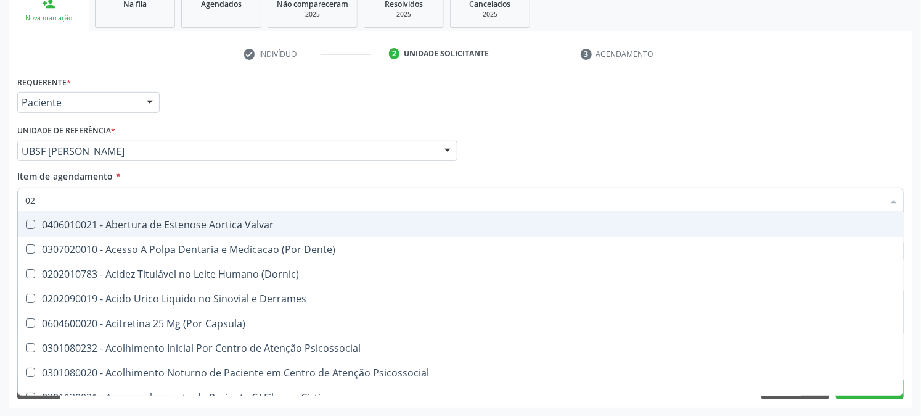
type input "020"
checkbox Tirofibana "true"
checkbox Dosagens\) "false"
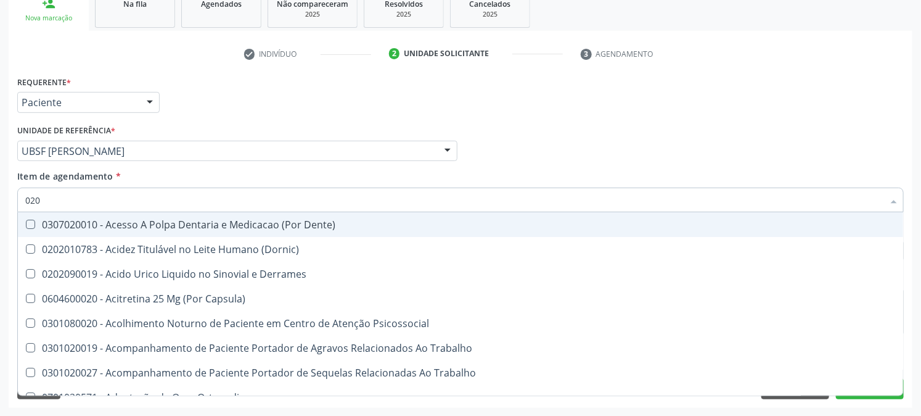
type input "0202"
checkbox Coluna "true"
checkbox Dosagens\) "false"
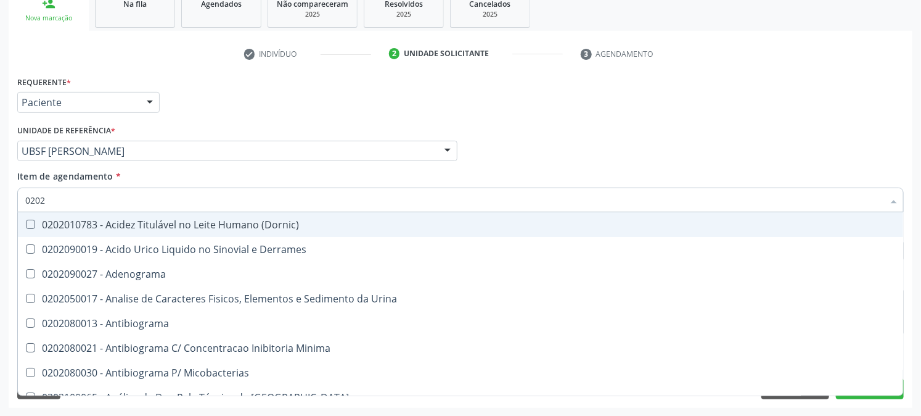
type input "02020"
checkbox Congênita "true"
checkbox Dosagens\) "false"
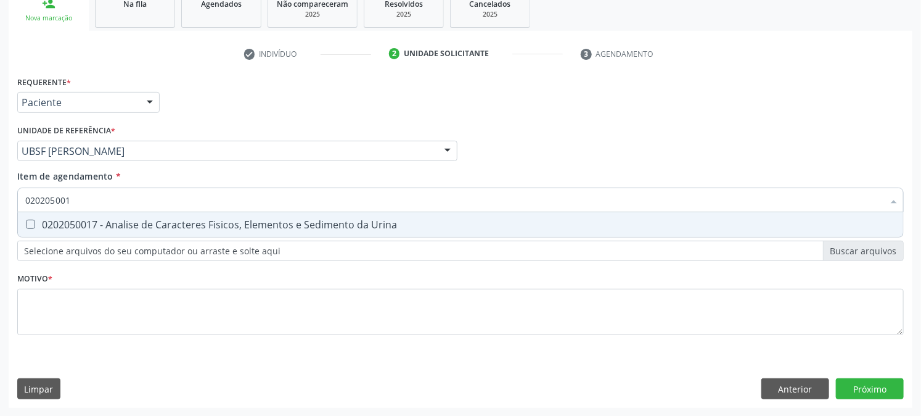
type input "0202050017"
click at [46, 219] on div "0202050017 - Analise de Caracteres Fisicos, Elementos e Sedimento da Urina" at bounding box center [460, 224] width 870 height 10
checkbox Urina "true"
drag, startPoint x: 93, startPoint y: 196, endPoint x: 0, endPoint y: 268, distance: 117.8
click at [0, 268] on div "Acompanhamento Acompanhe a situação das marcações correntes e finalizadas Relat…" at bounding box center [460, 144] width 921 height 543
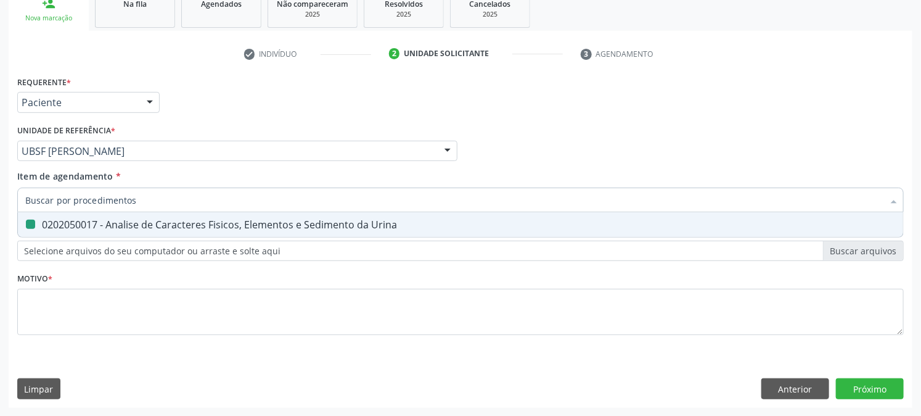
checkbox Urina "false"
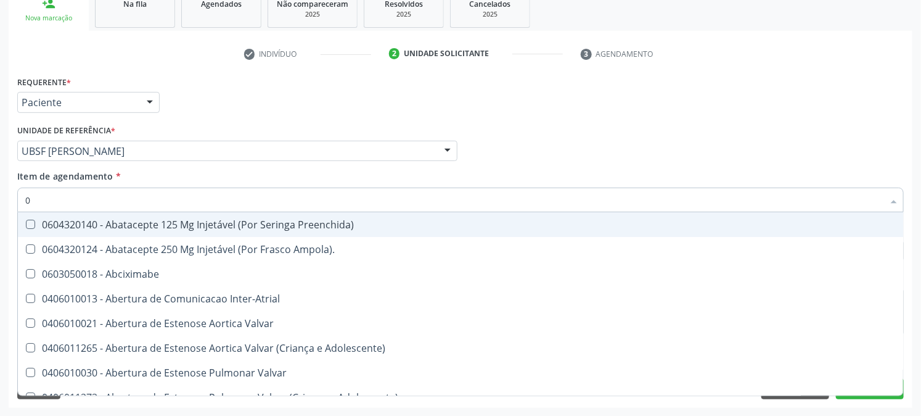
type input "02"
checkbox Psicossocial "true"
checkbox Urina "false"
checkbox Alimentação "true"
type input "020"
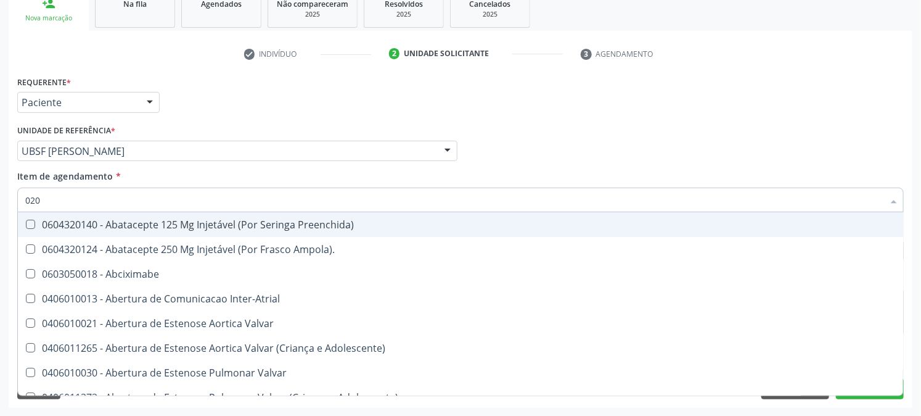
checkbox Rim "true"
checkbox Psicossocial "false"
checkbox Livre "true"
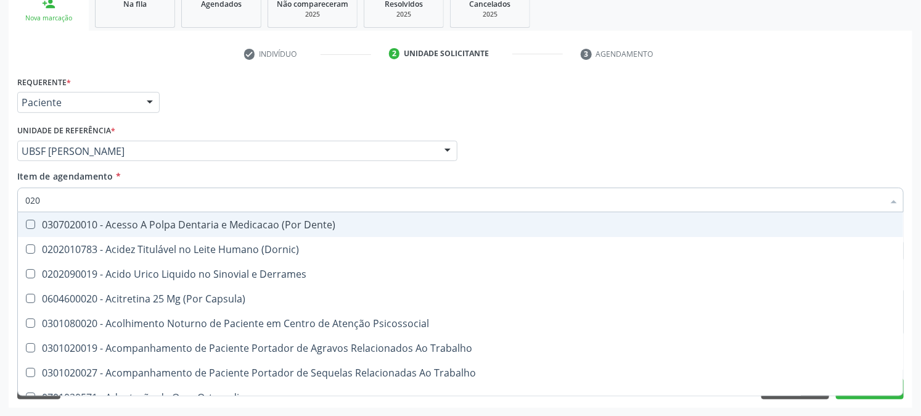
type input "0202"
checkbox Capsula\) "true"
checkbox Urina "false"
checkbox Coluna "true"
checkbox Dosagens\) "false"
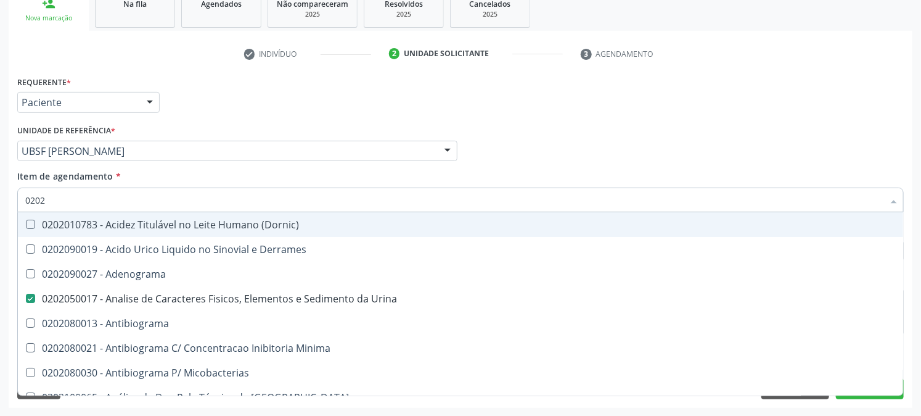
type input "02020"
checkbox Congênita "true"
checkbox Dosagens\) "false"
type input "020202"
checkbox Urina "false"
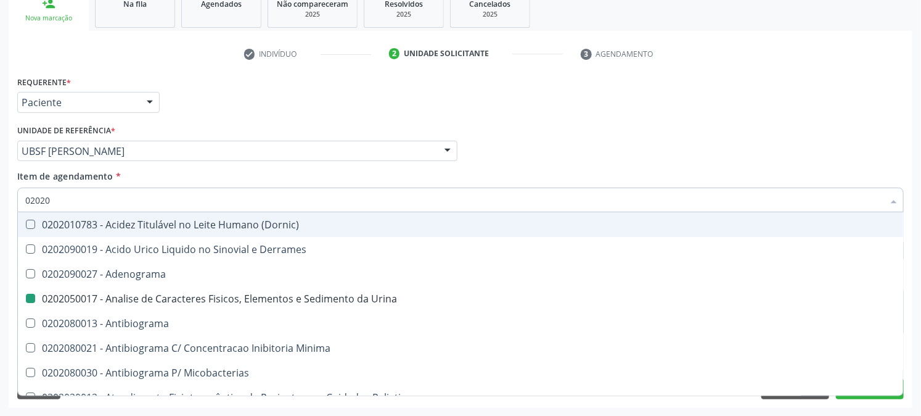
checkbox Dosagens\) "false"
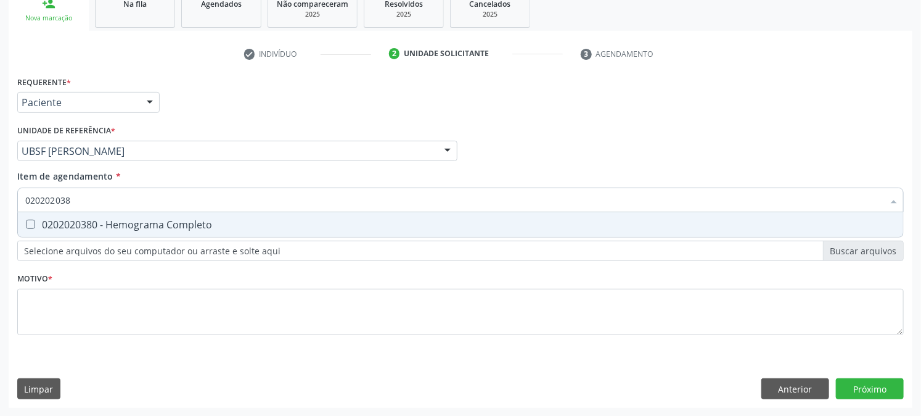
type input "0202020380"
click at [45, 223] on div "0202020380 - Hemograma Completo" at bounding box center [460, 224] width 870 height 10
checkbox Completo "true"
drag, startPoint x: 80, startPoint y: 200, endPoint x: 0, endPoint y: 254, distance: 96.4
click at [0, 253] on div "Acompanhamento Acompanhe a situação das marcações correntes e finalizadas Relat…" at bounding box center [460, 144] width 921 height 543
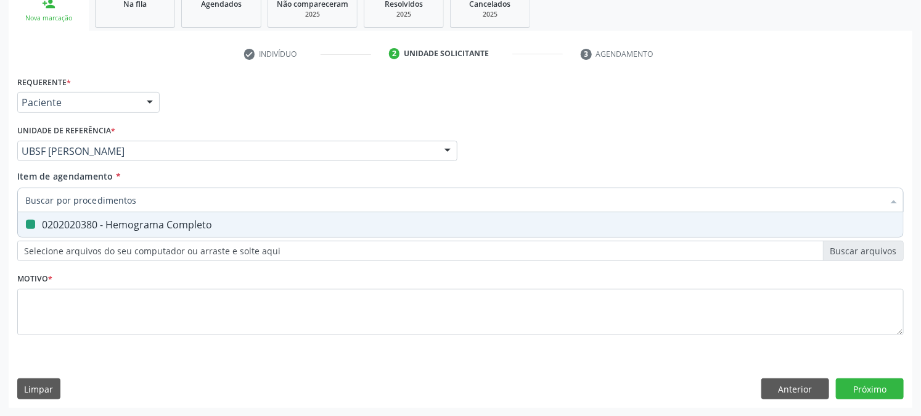
checkbox Completo "false"
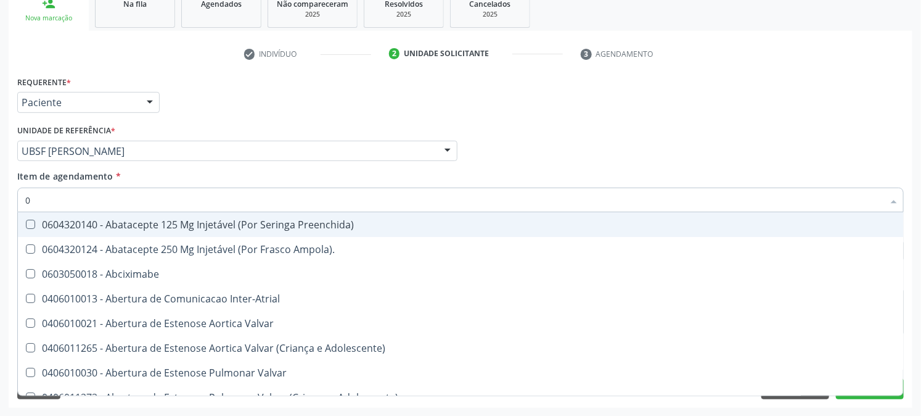
type input "02"
checkbox Psicossocial "true"
checkbox Urina "false"
checkbox Alimentação "true"
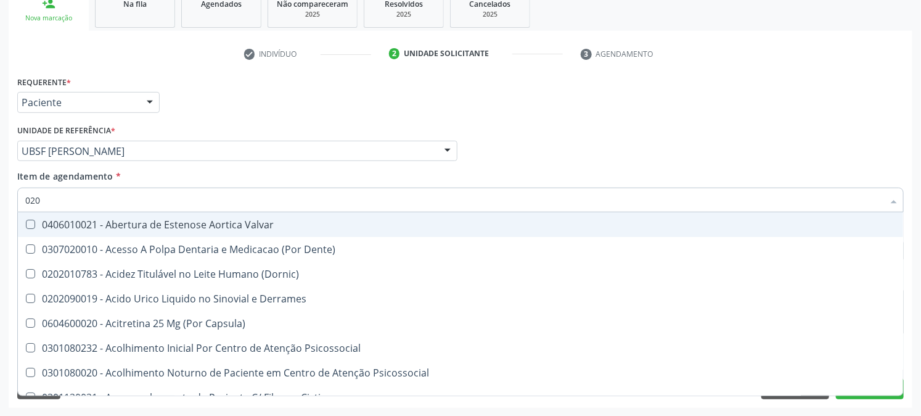
type input "0202"
checkbox Derrames "true"
checkbox Frasco-Ampola\) "false"
checkbox Urina "false"
checkbox Valvular "true"
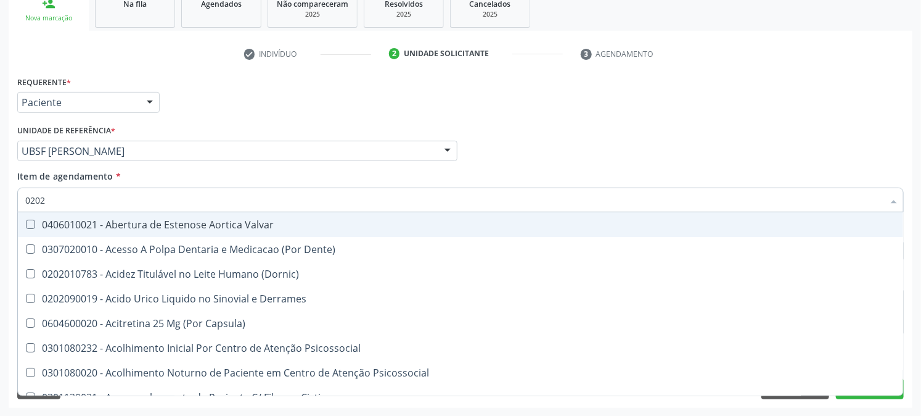
checkbox Septostomia "true"
checkbox Tirofibana "false"
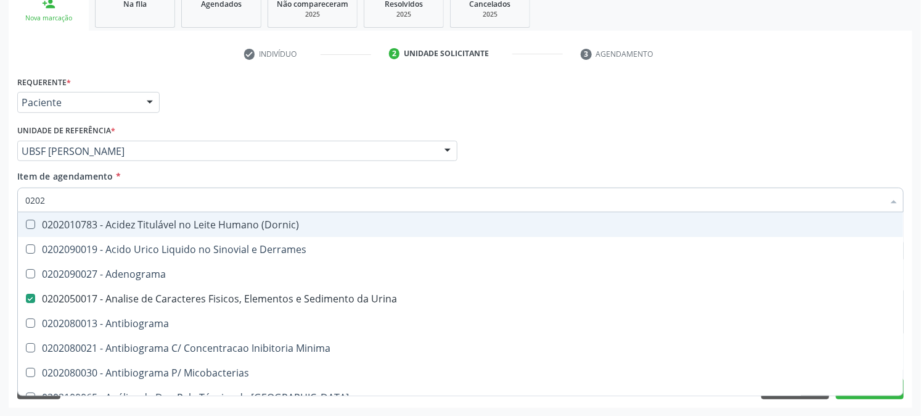
type input "02020"
checkbox Congênita "true"
checkbox Dosagens\) "false"
checkbox Zinco "true"
checkbox Completo "false"
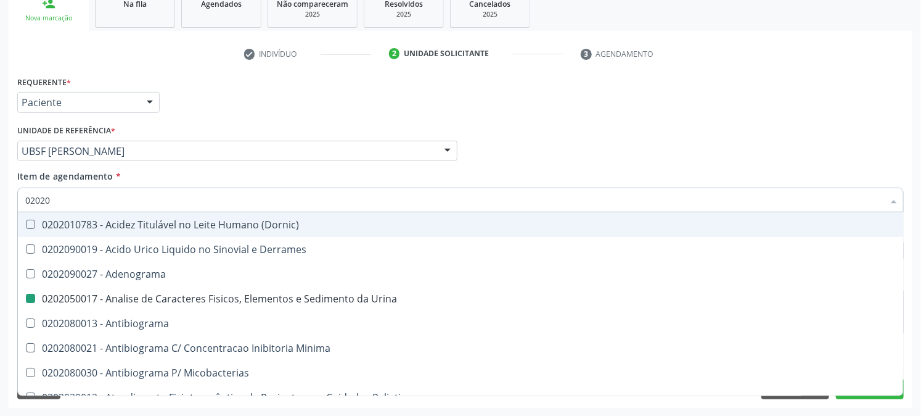
type input "020203"
checkbox Urina "false"
checkbox Molecular "true"
checkbox Dosagens\) "false"
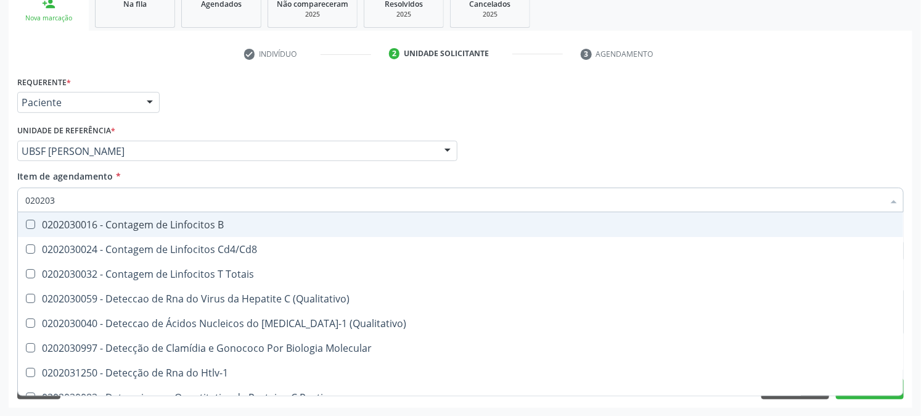
type input "0202030"
checkbox Completo "false"
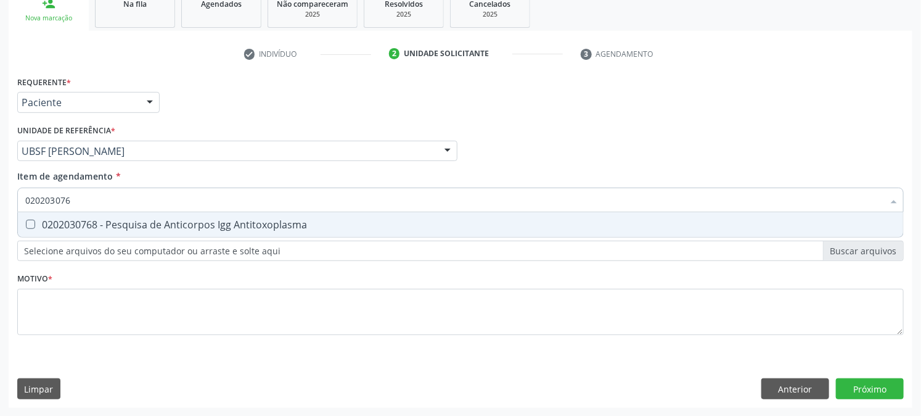
type input "0202030768"
click at [31, 219] on Antitoxoplasma at bounding box center [30, 223] width 9 height 9
click at [26, 220] on Antitoxoplasma "checkbox" at bounding box center [22, 224] width 8 height 8
checkbox Antitoxoplasma "true"
drag, startPoint x: 96, startPoint y: 203, endPoint x: 0, endPoint y: 273, distance: 118.8
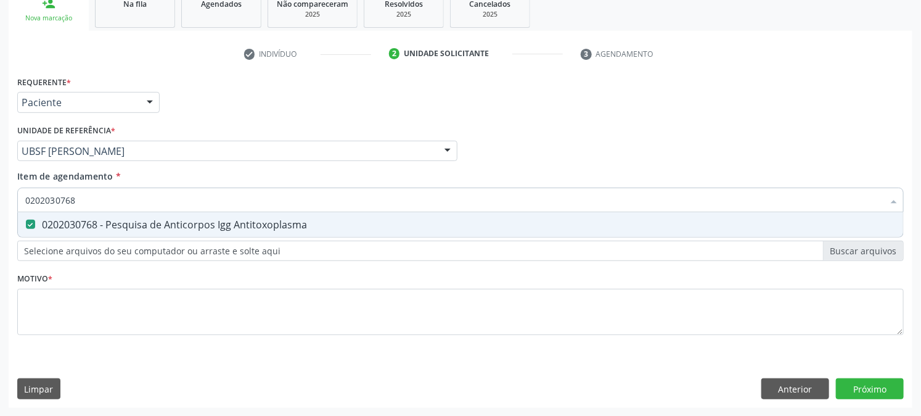
click at [0, 272] on div "Acompanhamento Acompanhe a situação das marcações correntes e finalizadas Relat…" at bounding box center [460, 144] width 921 height 543
checkbox Antitoxoplasma "false"
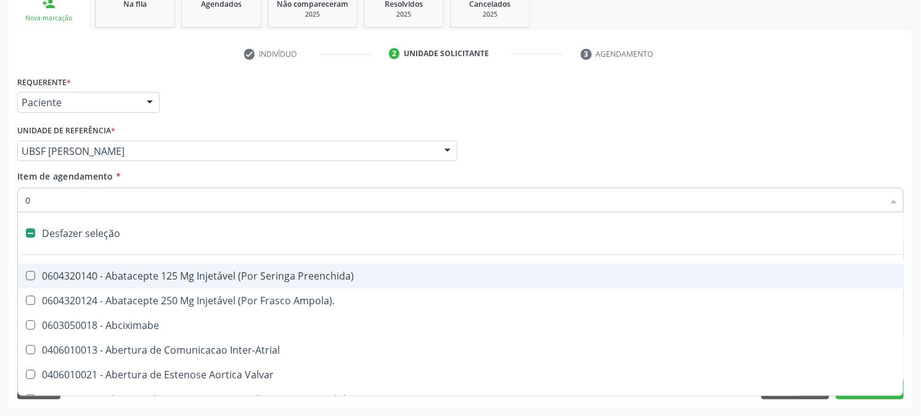
type input "02"
checkbox Psicossocial "true"
checkbox Urina "false"
checkbox Alimentação "true"
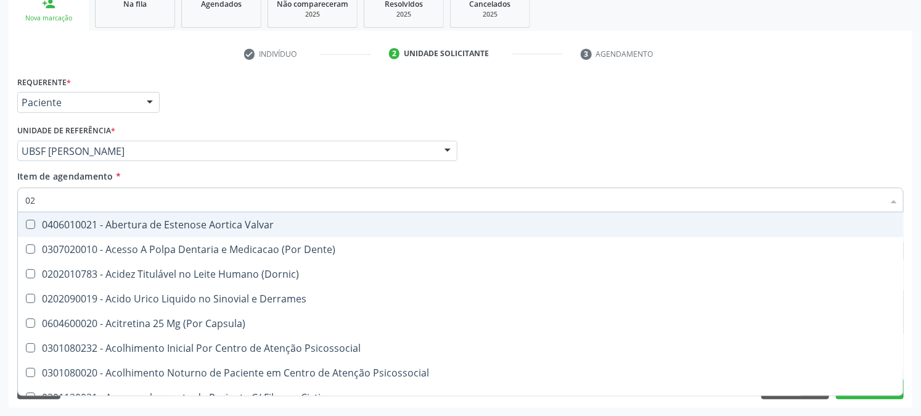
type input "020"
checkbox Frasco-Ampola\) "true"
checkbox Urina "false"
checkbox Tirofibana "true"
checkbox Dosagens\) "false"
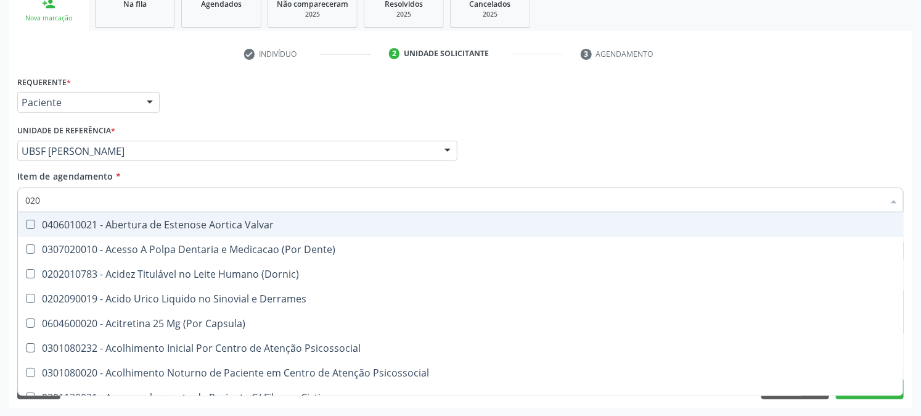
checkbox Eletro-Oculografia "true"
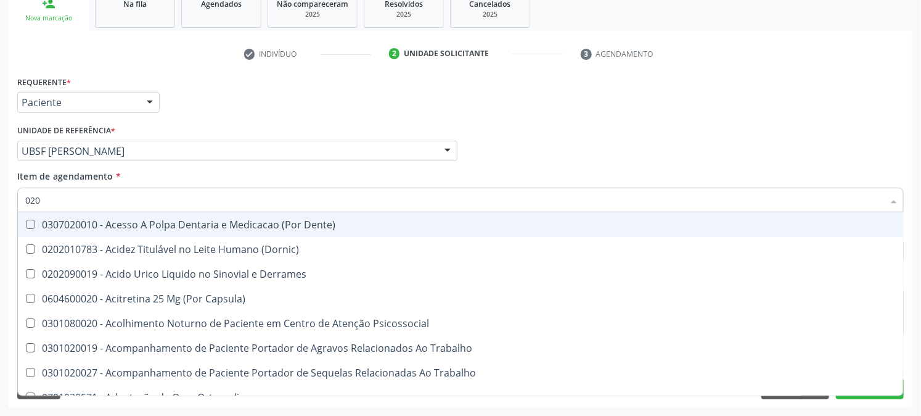
type input "0202"
checkbox Capsula\) "true"
checkbox Urina "false"
checkbox Coluna "true"
checkbox Revisao "true"
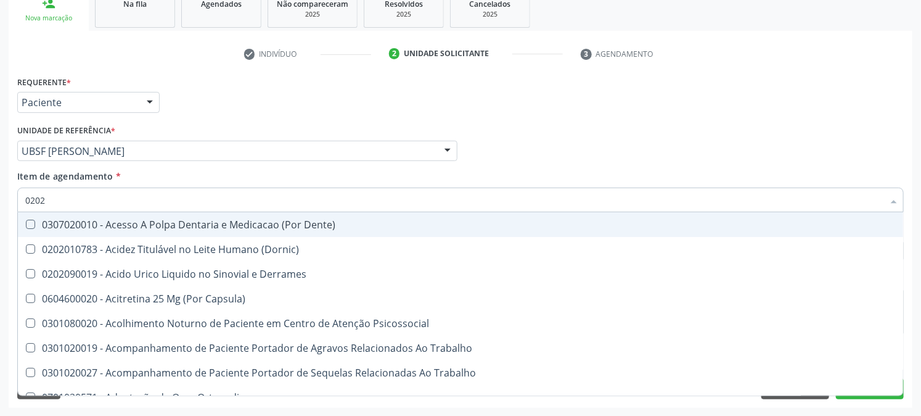
checkbox Bandas\) "true"
checkbox Dosagens\) "false"
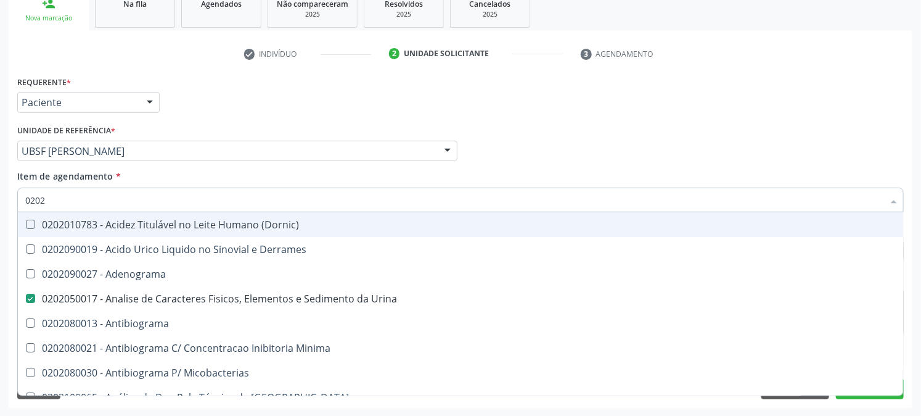
type input "02020"
checkbox Congênita "true"
checkbox Dosagens\) "false"
checkbox Zinco "true"
checkbox Completo "false"
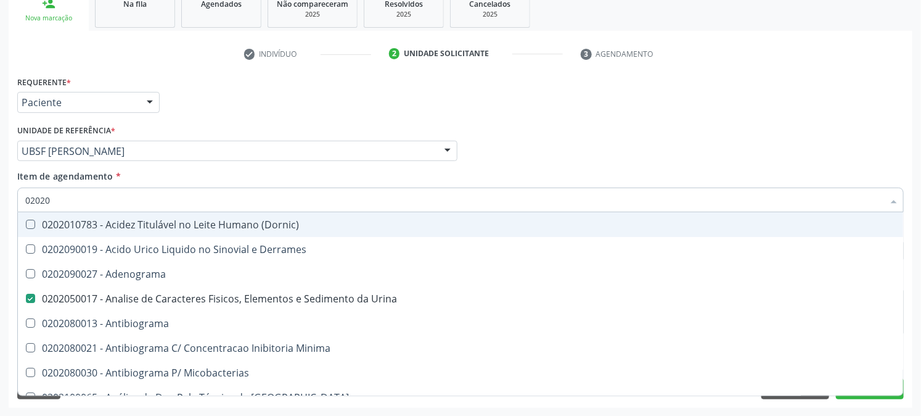
checkbox Oncologia "true"
checkbox Antitoxoplasma "false"
type input "020203"
checkbox Urina "false"
checkbox \(Confirmatorio\) "true"
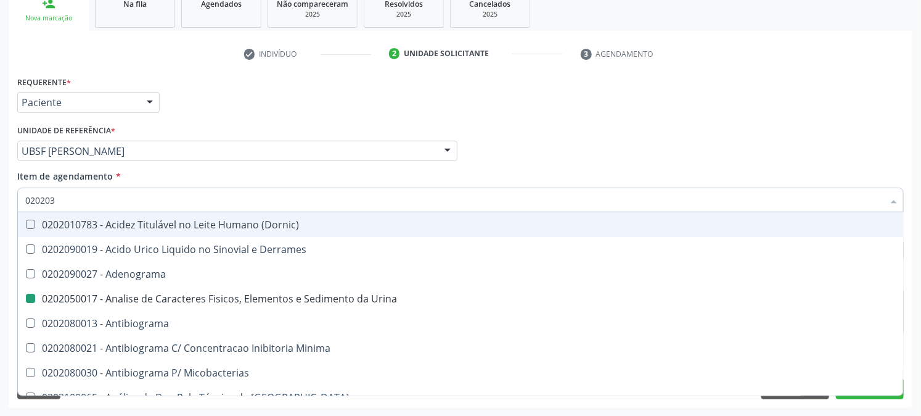
checkbox Congênita "false"
checkbox \(Serotonina\) "true"
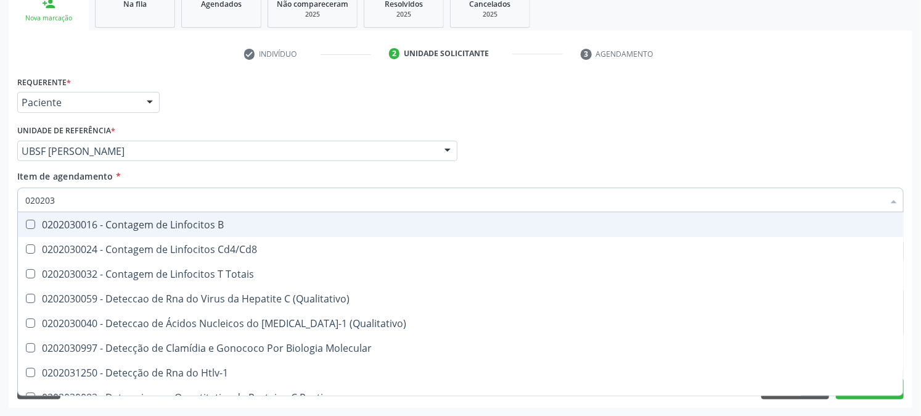
type input "0202030"
checkbox Completo "false"
checkbox Liso "true"
checkbox Antitoxoplasma "false"
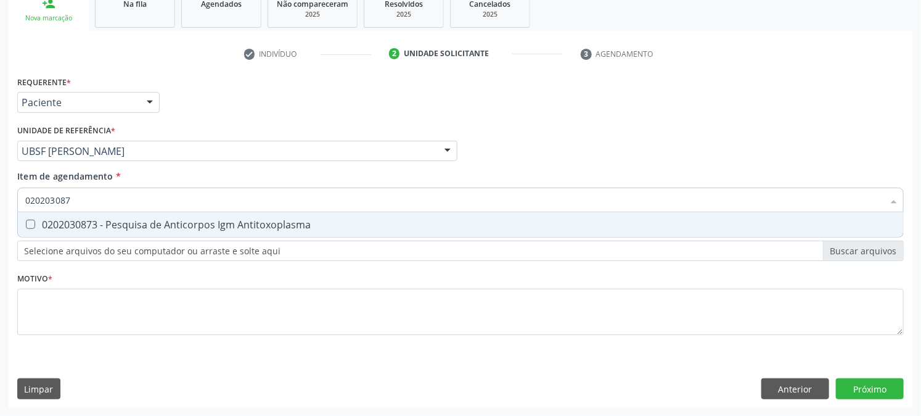
type input "0202030873"
click at [102, 228] on div "0202030873 - Pesquisa de Anticorpos Igm Antitoxoplasma" at bounding box center [460, 224] width 870 height 10
checkbox Antitoxoplasma "true"
click at [207, 245] on div "Requerente * Paciente Médico(a) Enfermeiro(a) Paciente Nenhum resultado encontr…" at bounding box center [460, 212] width 887 height 279
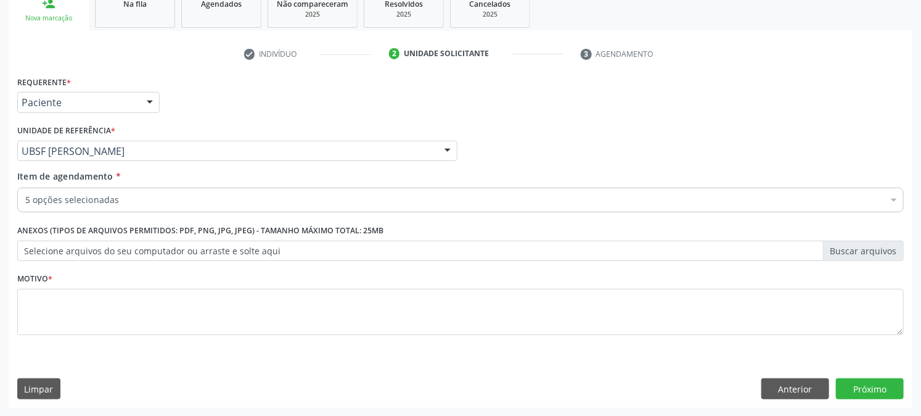
click at [121, 205] on div "5 opções selecionadas" at bounding box center [460, 199] width 887 height 25
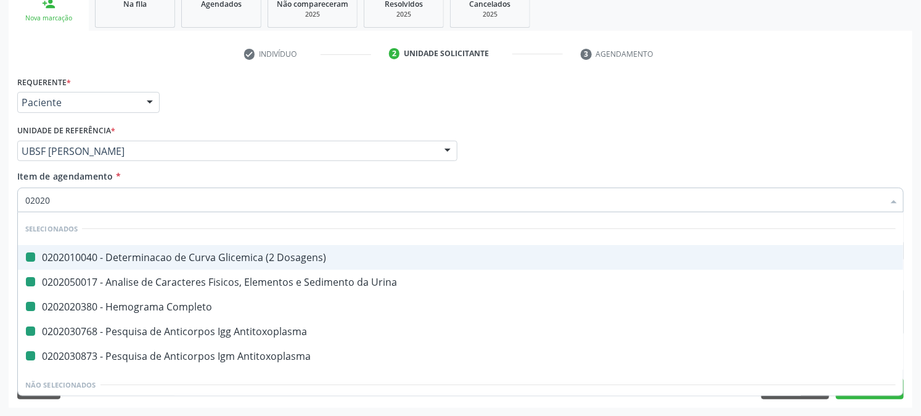
type input "020208"
checkbox Dosagens\) "false"
checkbox Urina "false"
checkbox Completo "false"
checkbox Antitoxoplasma "false"
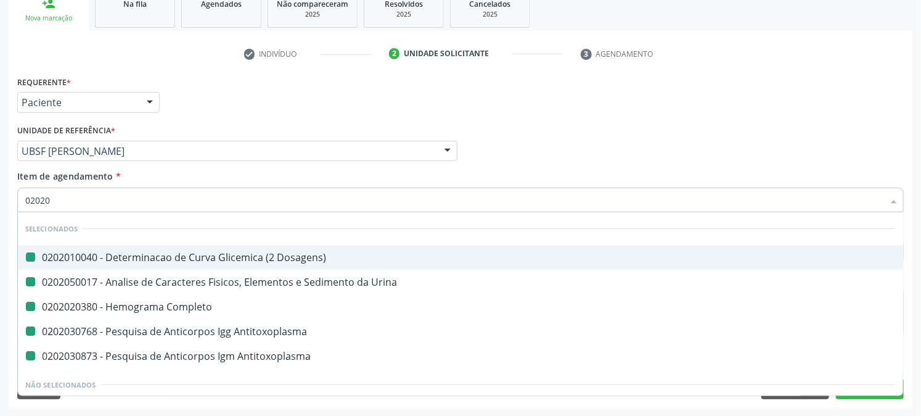
checkbox Antitoxoplasma "false"
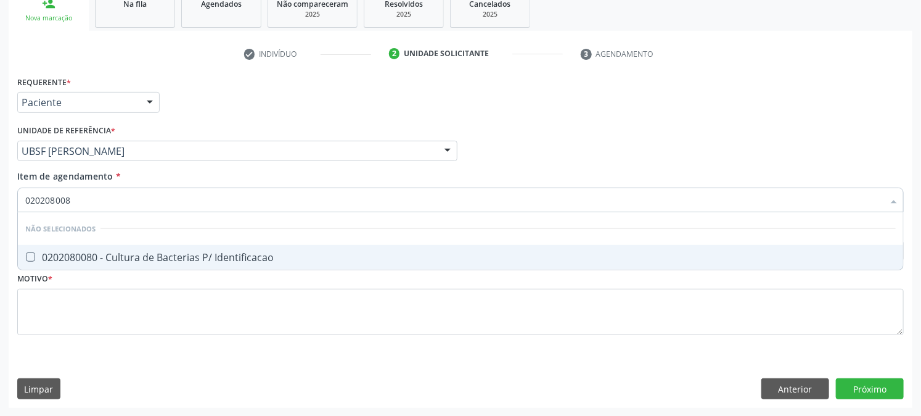
type input "0202080080"
click at [59, 259] on div "0202080080 - Cultura de Bacterias P/ Identificacao" at bounding box center [460, 257] width 870 height 10
checkbox Identificacao "true"
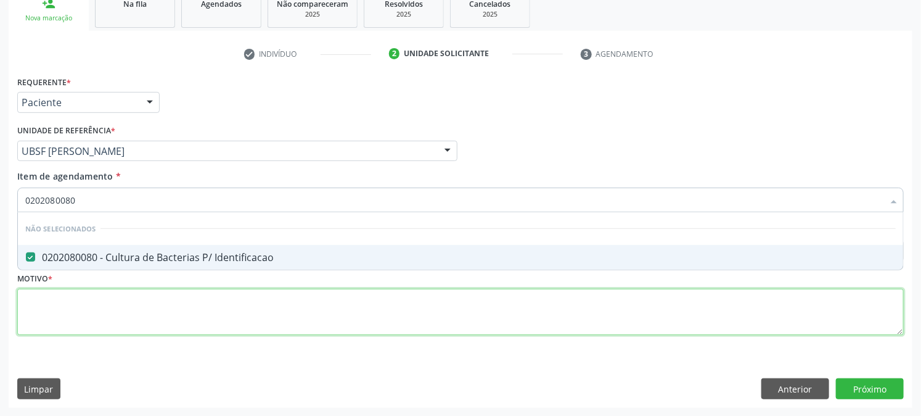
click at [46, 314] on div "Requerente * Paciente Médico(a) Enfermeiro(a) Paciente Nenhum resultado encontr…" at bounding box center [460, 212] width 887 height 279
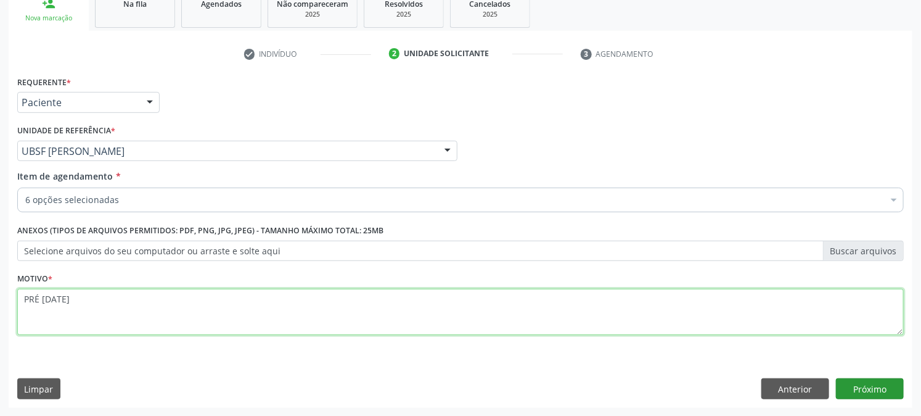
type textarea "PRÉ [DATE]"
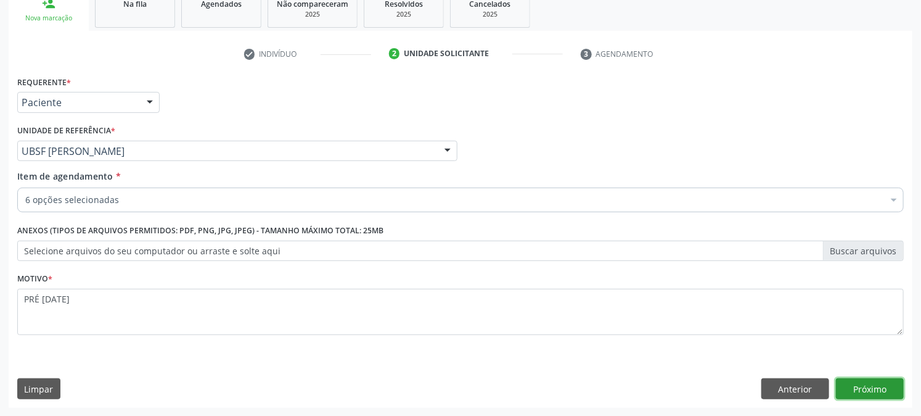
click at [868, 383] on button "Próximo" at bounding box center [870, 388] width 68 height 21
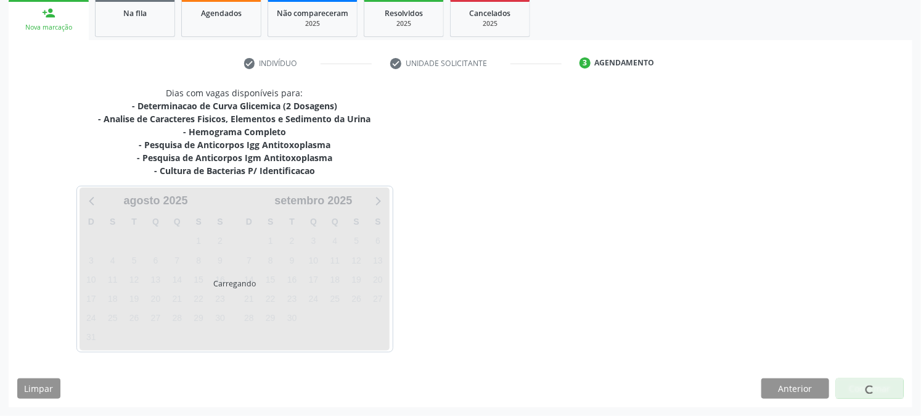
scroll to position [185, 0]
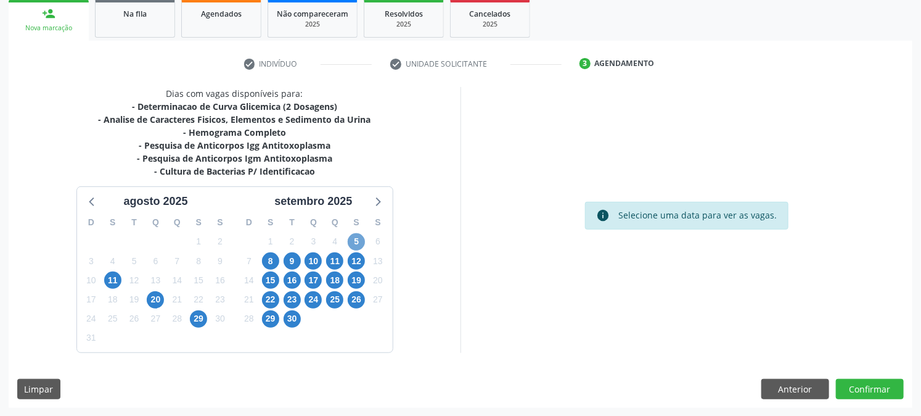
click at [362, 242] on span "5" at bounding box center [356, 241] width 17 height 17
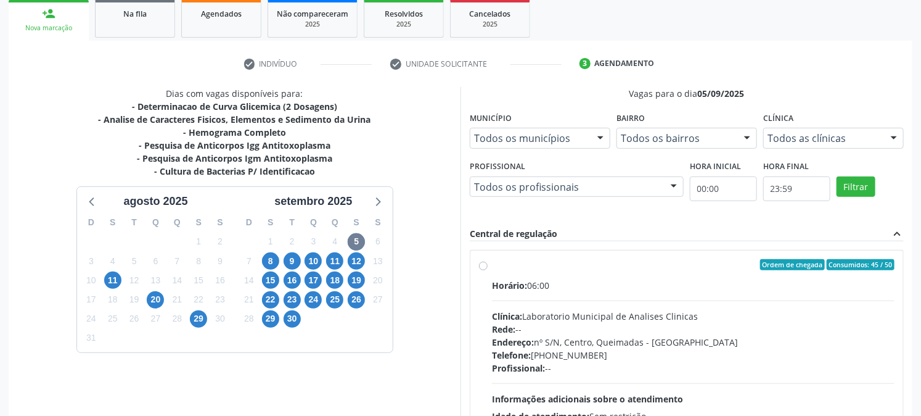
drag, startPoint x: 533, startPoint y: 280, endPoint x: 719, endPoint y: 270, distance: 186.5
click at [533, 280] on div "Horário: 06:00" at bounding box center [693, 285] width 403 height 13
click at [488, 270] on input "Ordem de chegada Consumidos: 45 / 50 Horário: 06:00 Clínica: Laboratorio Munici…" at bounding box center [483, 264] width 9 height 11
radio input "true"
drag, startPoint x: 927, startPoint y: 251, endPoint x: 931, endPoint y: 326, distance: 74.7
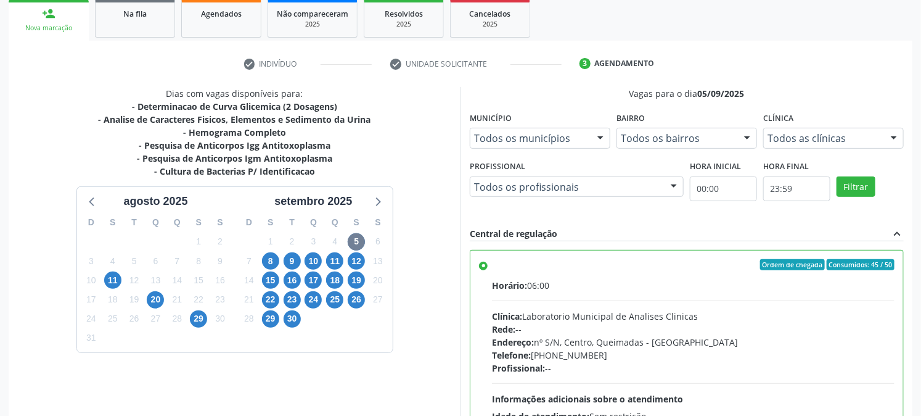
click at [920, 231] on html "Central de Marcação notifications Emilia Lanusa Oliveira da Silva Operador de r…" at bounding box center [460, 23] width 921 height 416
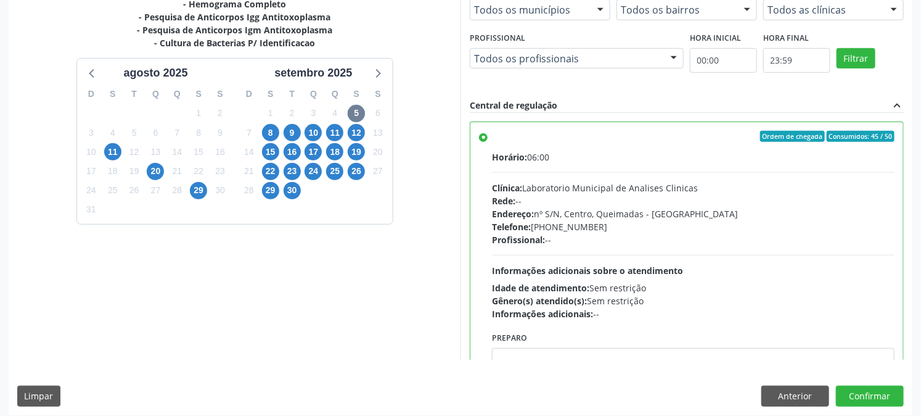
scroll to position [321, 0]
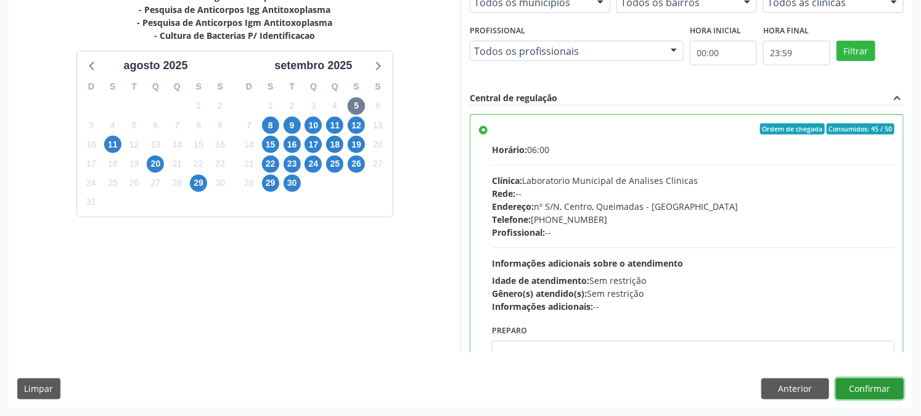
click at [880, 392] on button "Confirmar" at bounding box center [870, 388] width 68 height 21
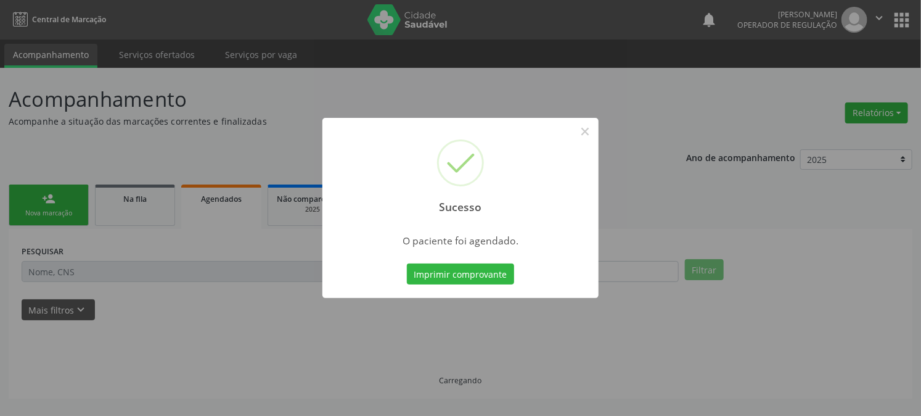
scroll to position [0, 0]
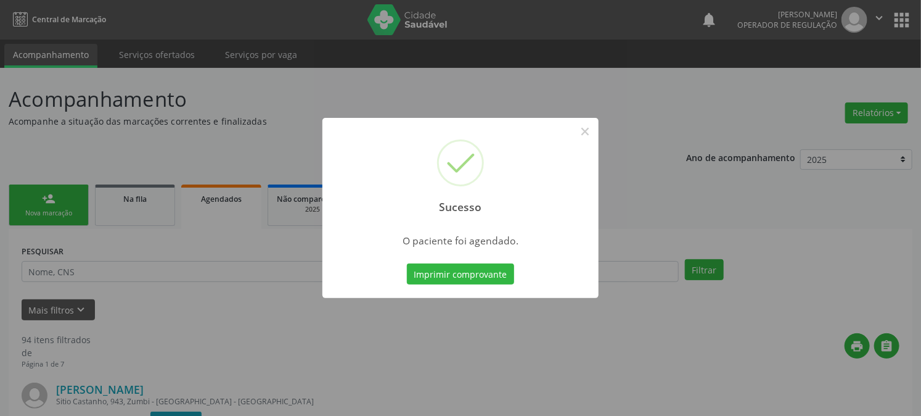
click at [407, 263] on button "Imprimir comprovante" at bounding box center [460, 273] width 107 height 21
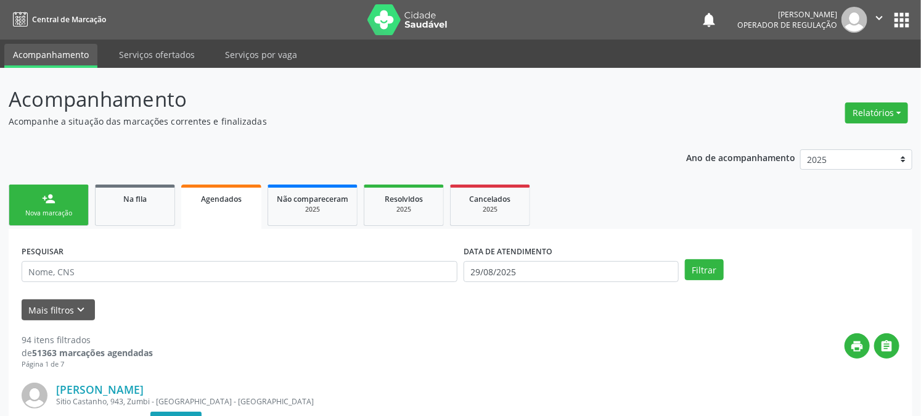
click at [57, 217] on div "Nova marcação" at bounding box center [49, 212] width 62 height 9
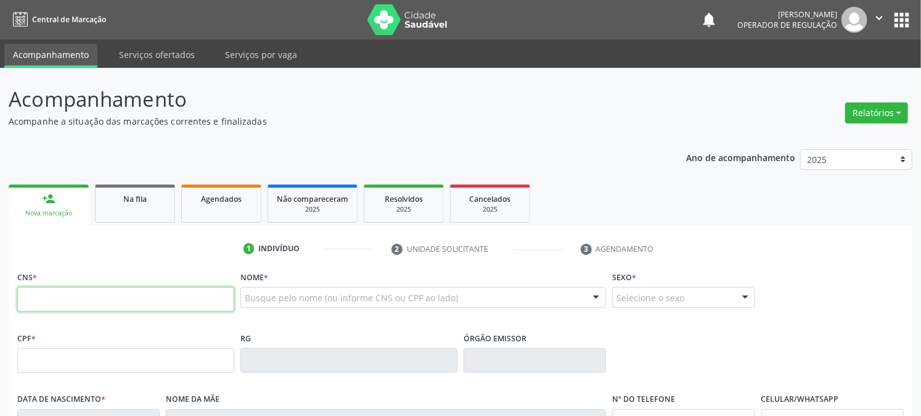
click at [83, 293] on input "text" at bounding box center [125, 299] width 217 height 25
type input "700 6009 4746 2065"
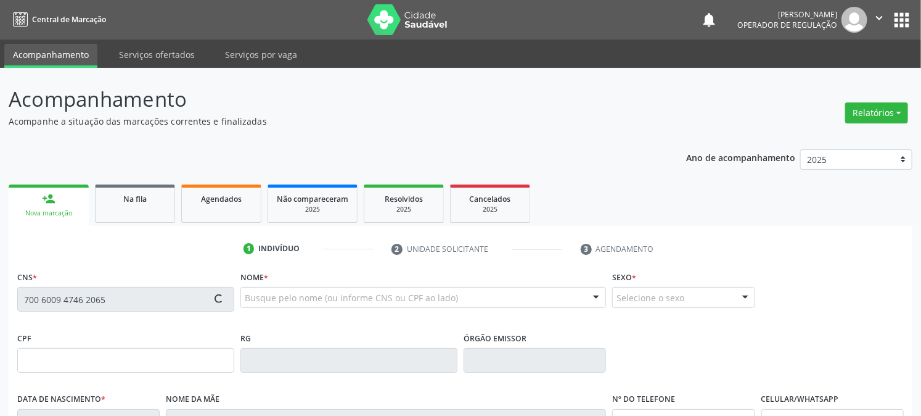
type input "071.018.974-52"
type input "06/05/1987"
type input "Josefa Maria da Silva"
type input "(83) 99135-1961"
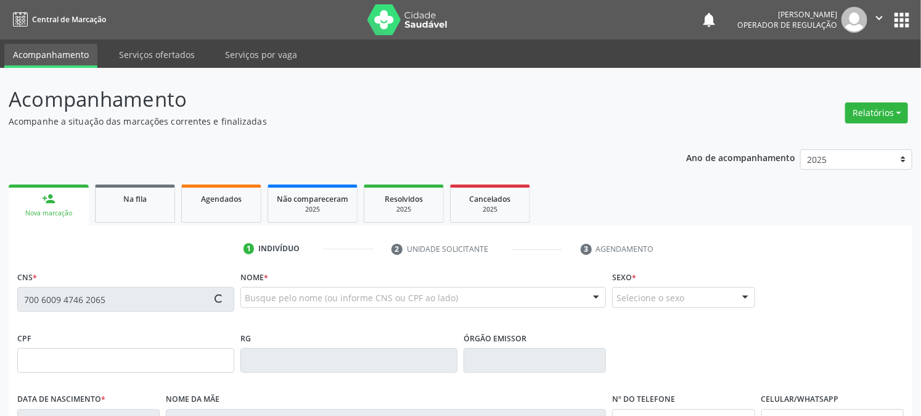
type input "3"
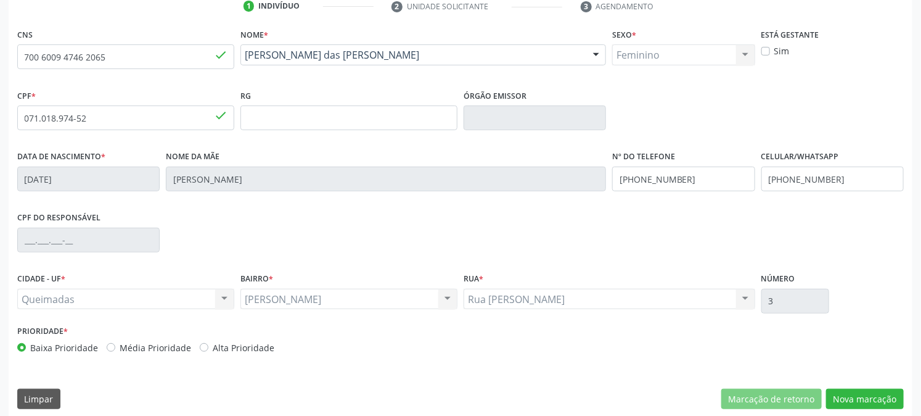
scroll to position [252, 0]
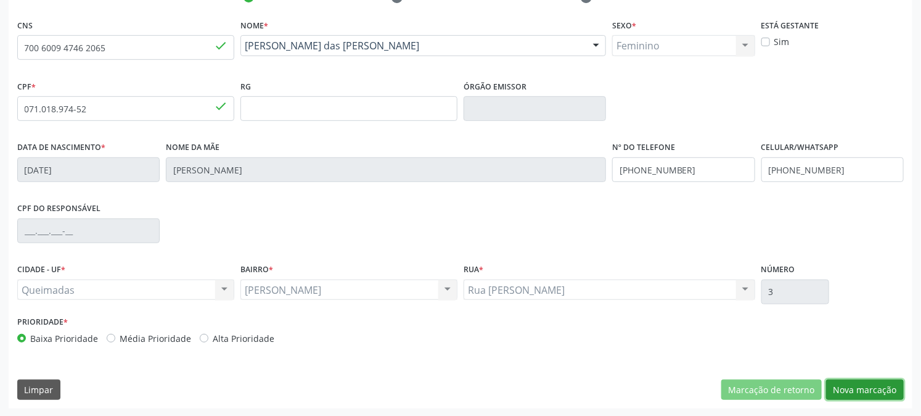
click at [856, 390] on button "Nova marcação" at bounding box center [865, 389] width 78 height 21
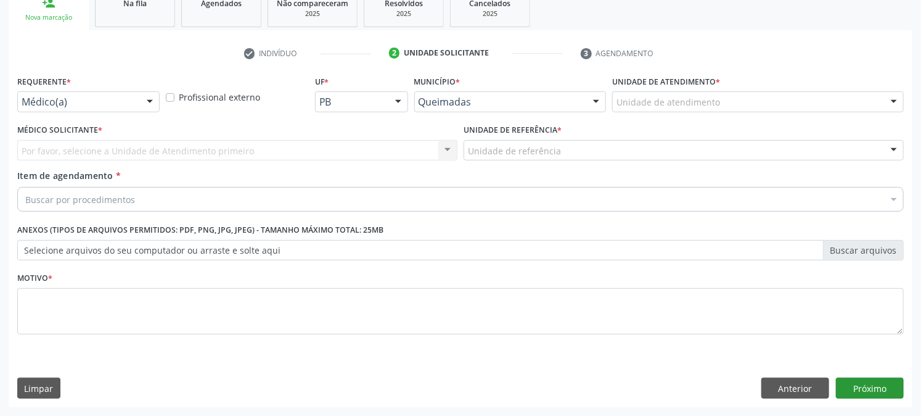
scroll to position [195, 0]
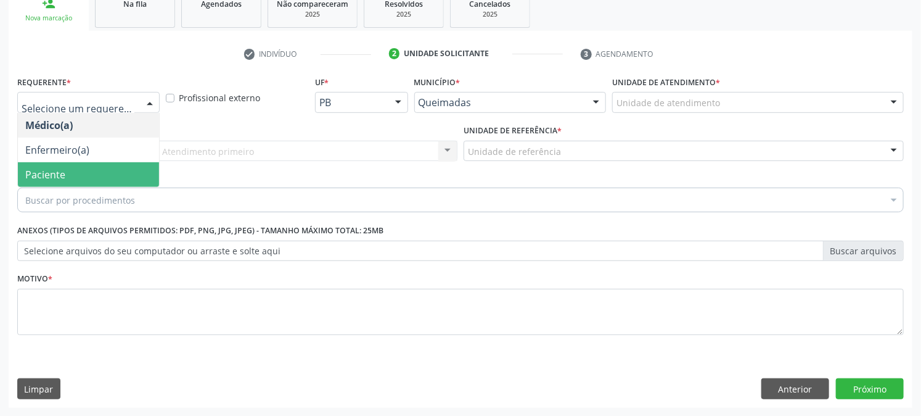
click at [37, 173] on span "Paciente" at bounding box center [45, 175] width 40 height 14
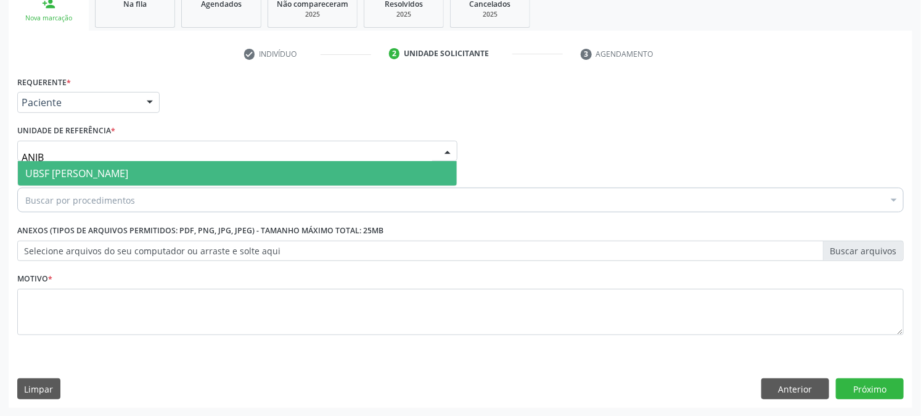
type input "ANIBA"
click at [75, 179] on span "UBSF [PERSON_NAME]" at bounding box center [237, 173] width 439 height 25
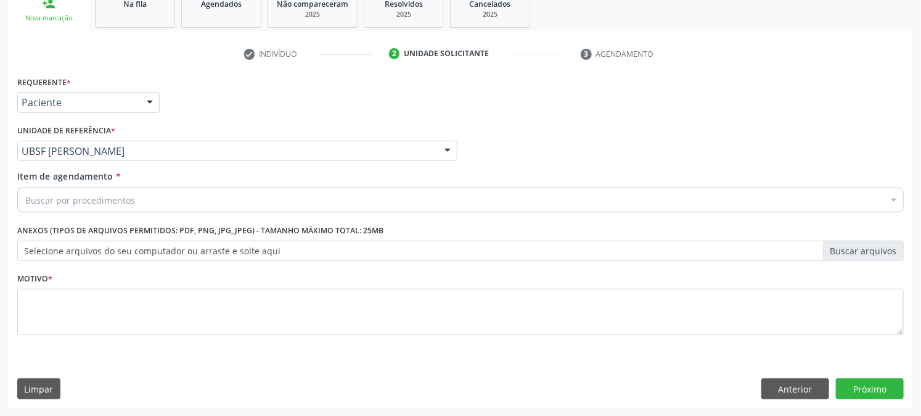
click at [88, 189] on div "Buscar por procedimentos" at bounding box center [460, 199] width 887 height 25
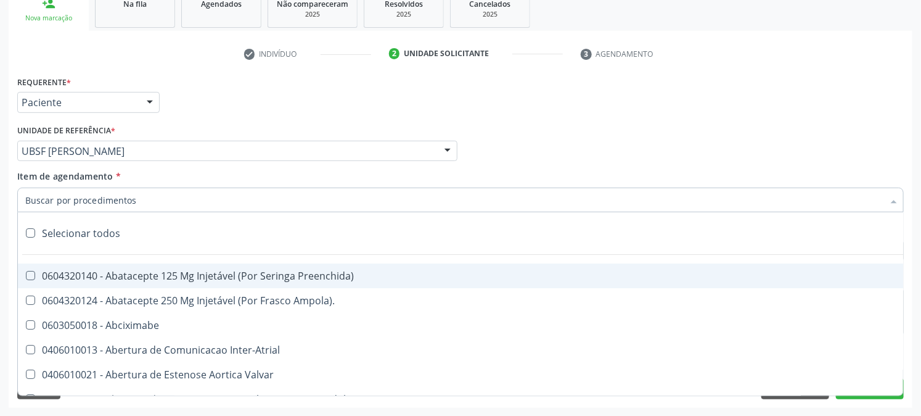
click at [97, 203] on input "Item de agendamento *" at bounding box center [454, 199] width 858 height 25
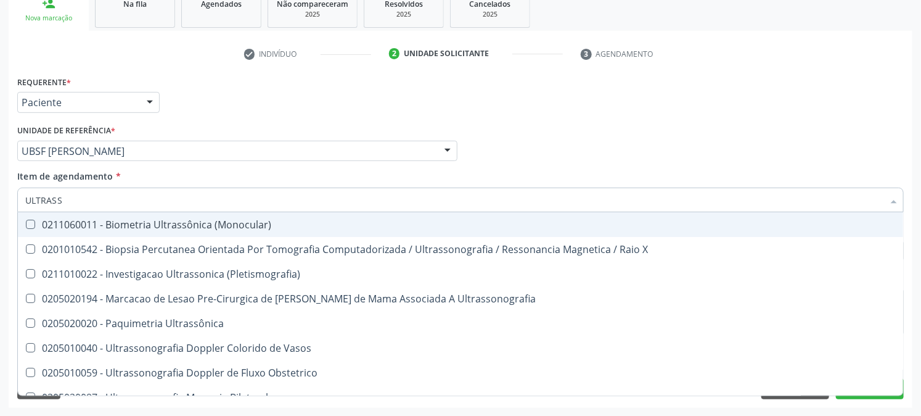
type input "ULTRAS"
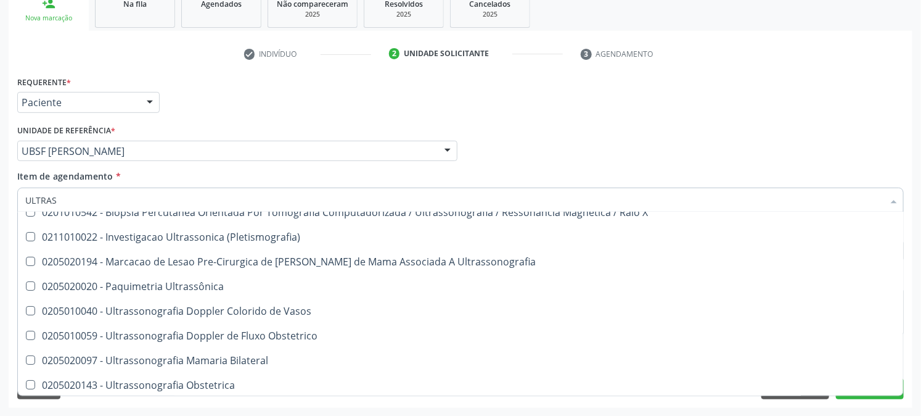
scroll to position [68, 0]
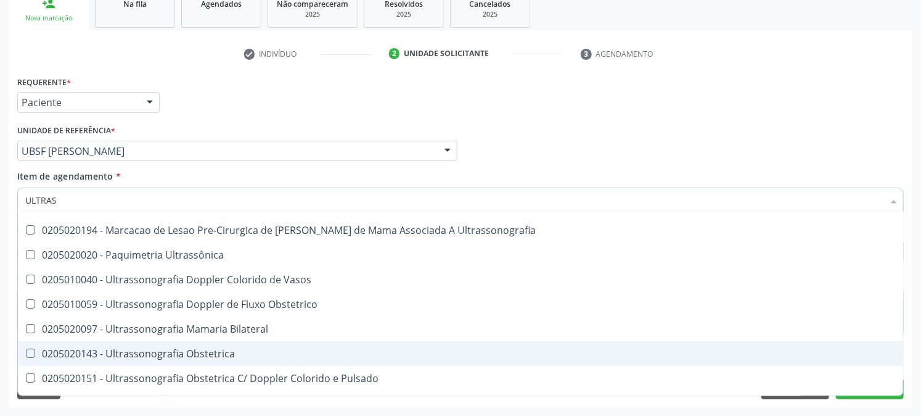
click at [217, 348] on div "0205020143 - Ultrassonografia Obstetrica" at bounding box center [460, 353] width 870 height 10
checkbox Obstetrica "true"
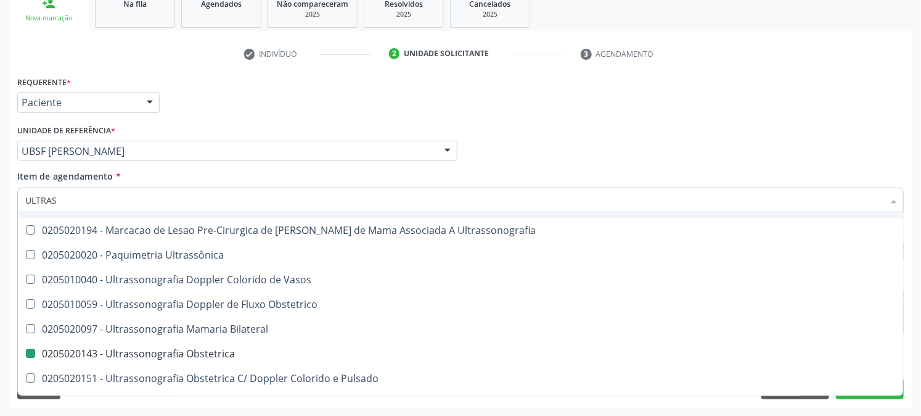
click at [294, 136] on div "Unidade de referência * UBSF Anibal Teixeira UBSF Ligeiro II UBSF Saulo Leal Er…" at bounding box center [237, 140] width 440 height 39
checkbox X "true"
checkbox Obstetrica "false"
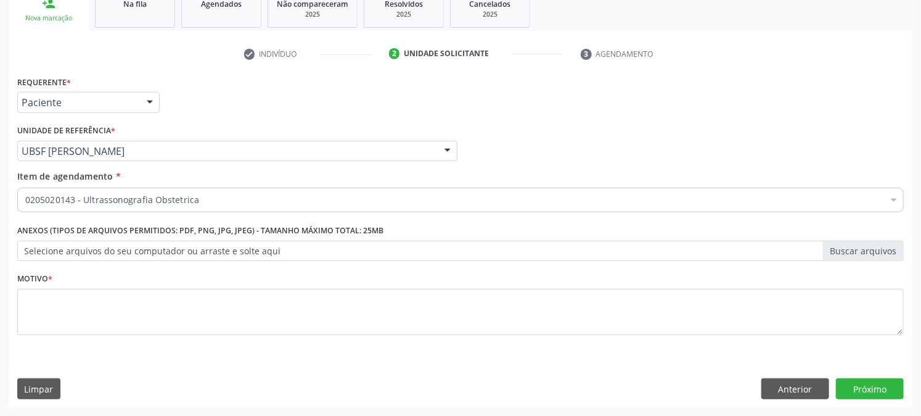
scroll to position [0, 0]
click at [268, 52] on li "check Indivíduo" at bounding box center [307, 54] width 145 height 21
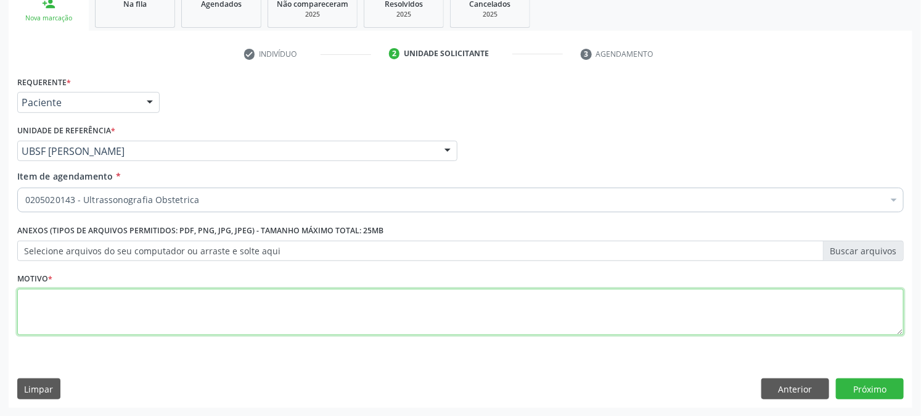
click at [131, 324] on textarea at bounding box center [460, 312] width 887 height 47
type textarea "PRÉ [DATE]"
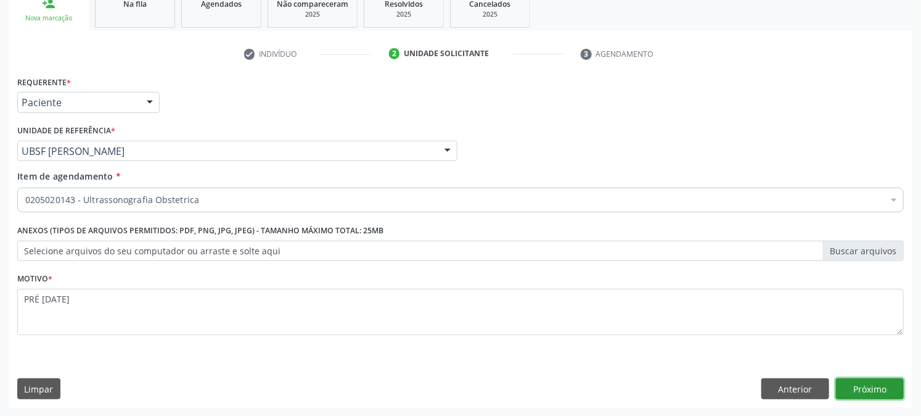
click at [874, 388] on button "Próximo" at bounding box center [870, 388] width 68 height 21
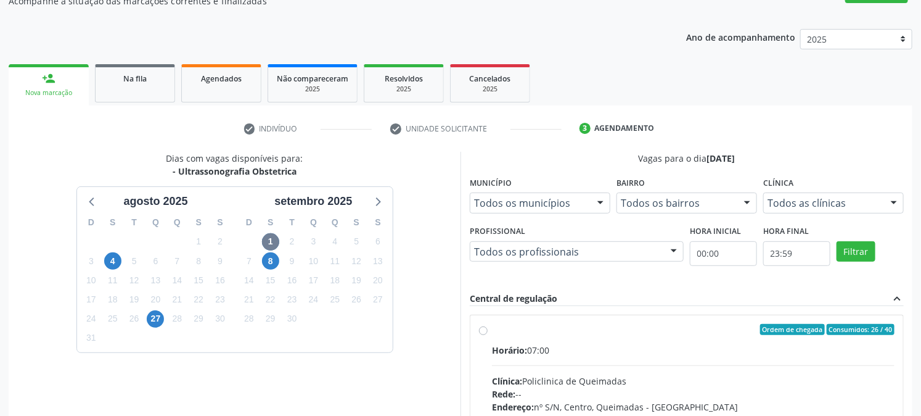
click at [551, 321] on div "Ordem de chegada Consumidos: 26 / 40 Horário: 07:00 Clínica: Policlinica de Que…" at bounding box center [686, 418] width 433 height 207
radio input "true"
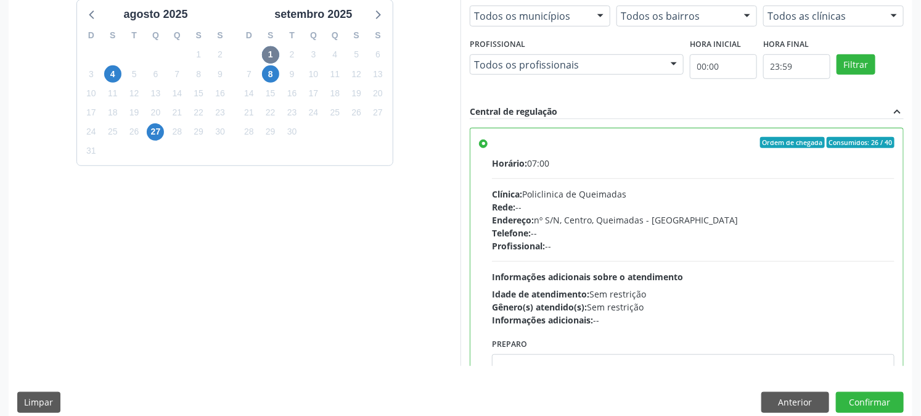
scroll to position [321, 0]
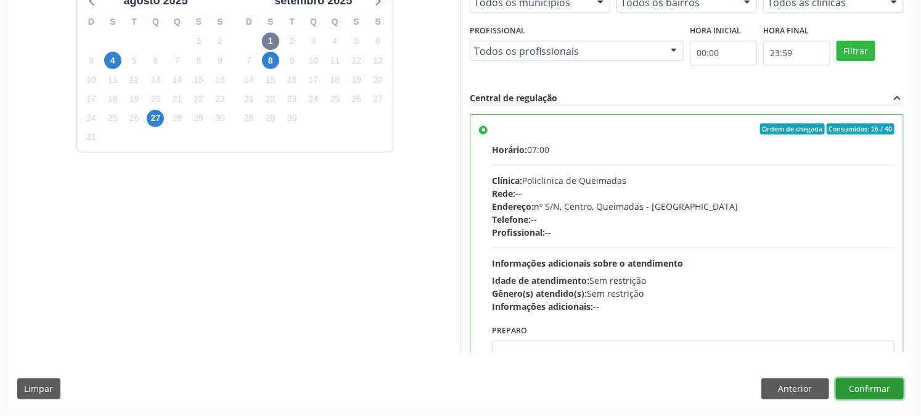
click at [876, 380] on button "Confirmar" at bounding box center [870, 388] width 68 height 21
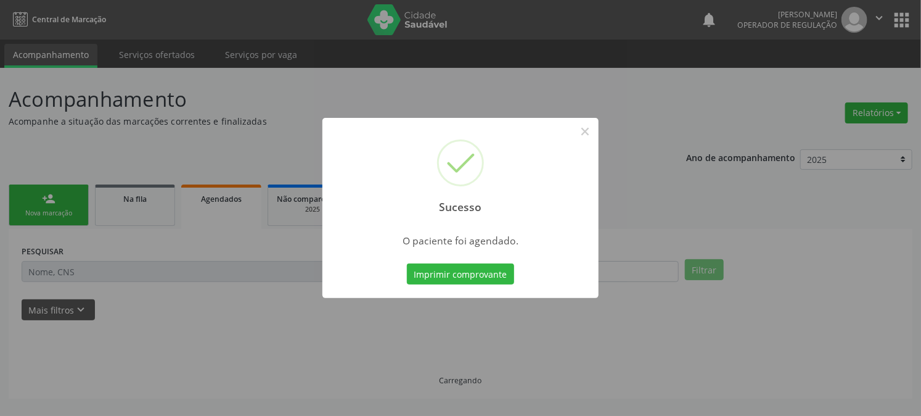
scroll to position [0, 0]
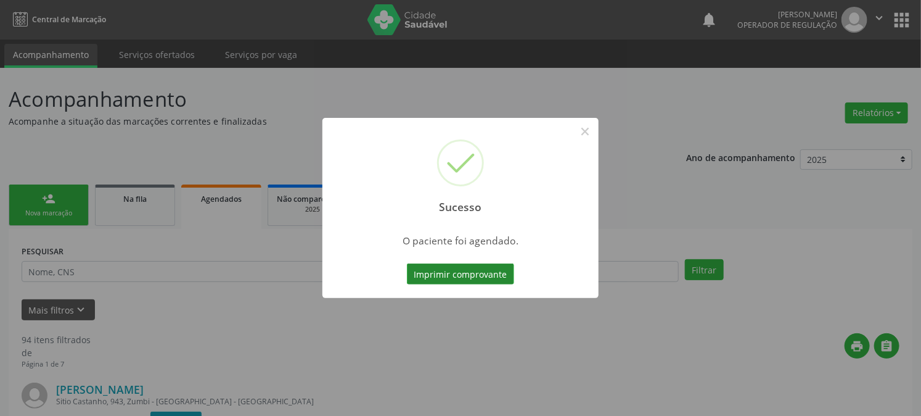
click at [488, 276] on button "Imprimir comprovante" at bounding box center [460, 273] width 107 height 21
